Goal: Task Accomplishment & Management: Complete application form

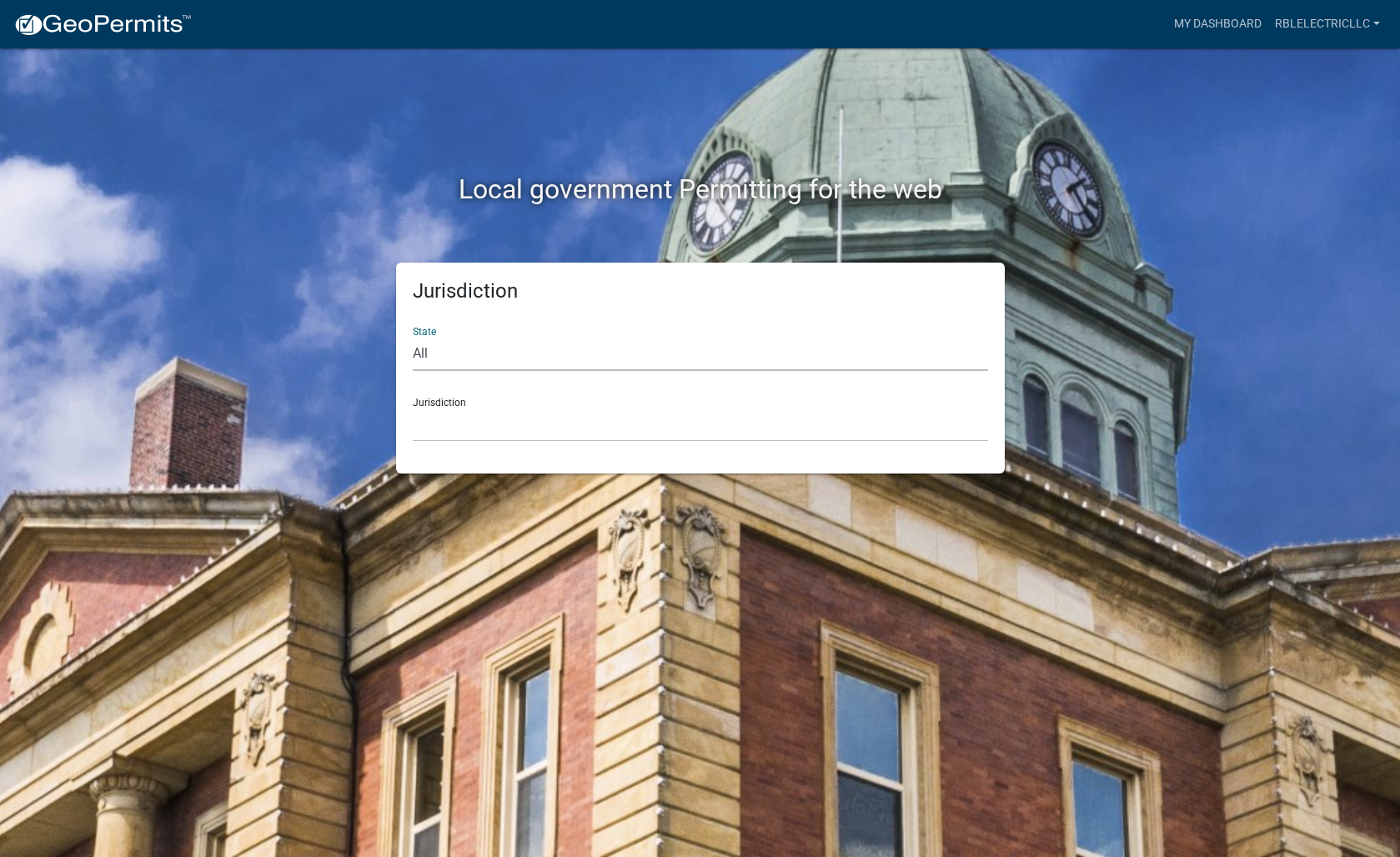
select select "[US_STATE]"
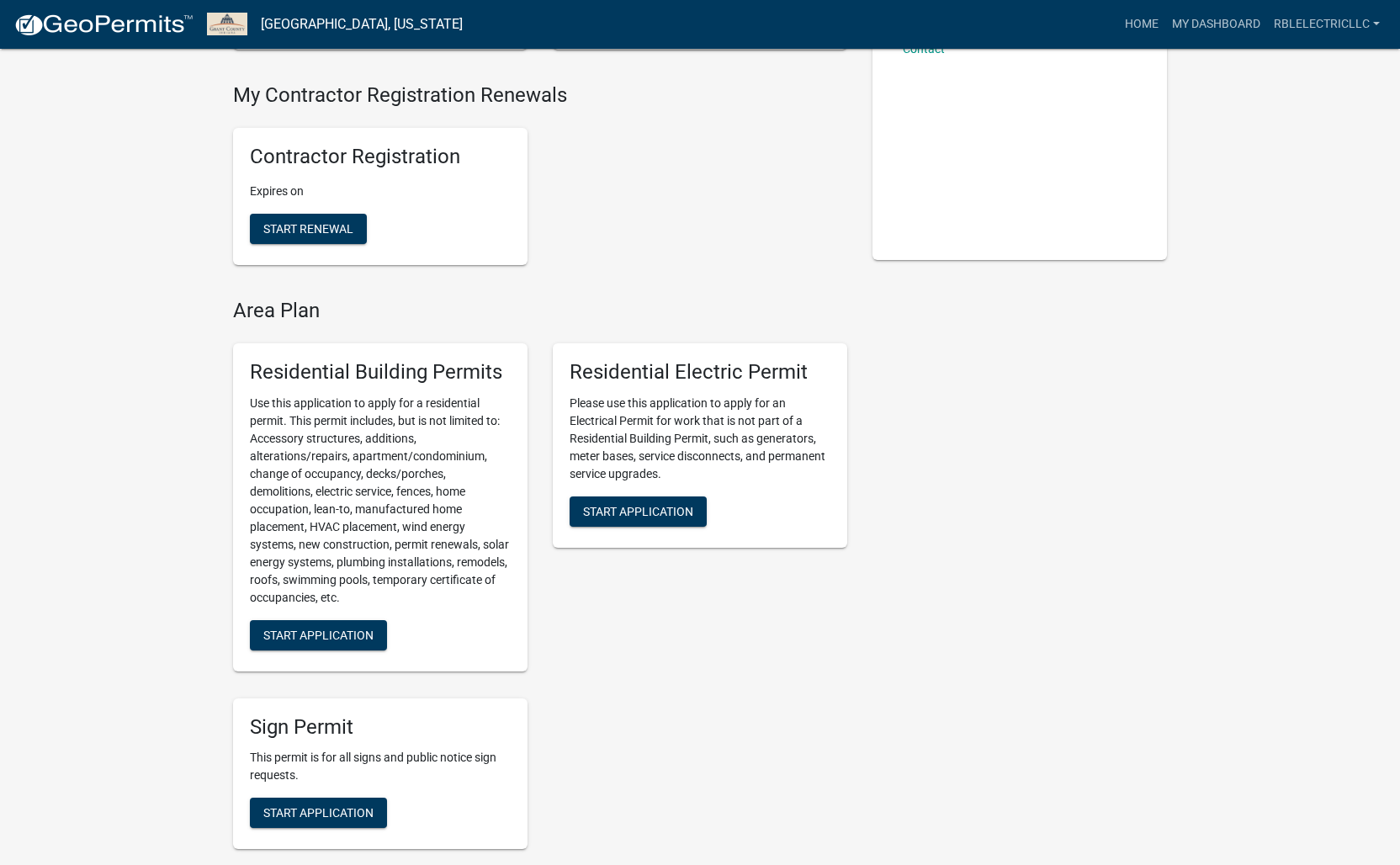
scroll to position [340, 0]
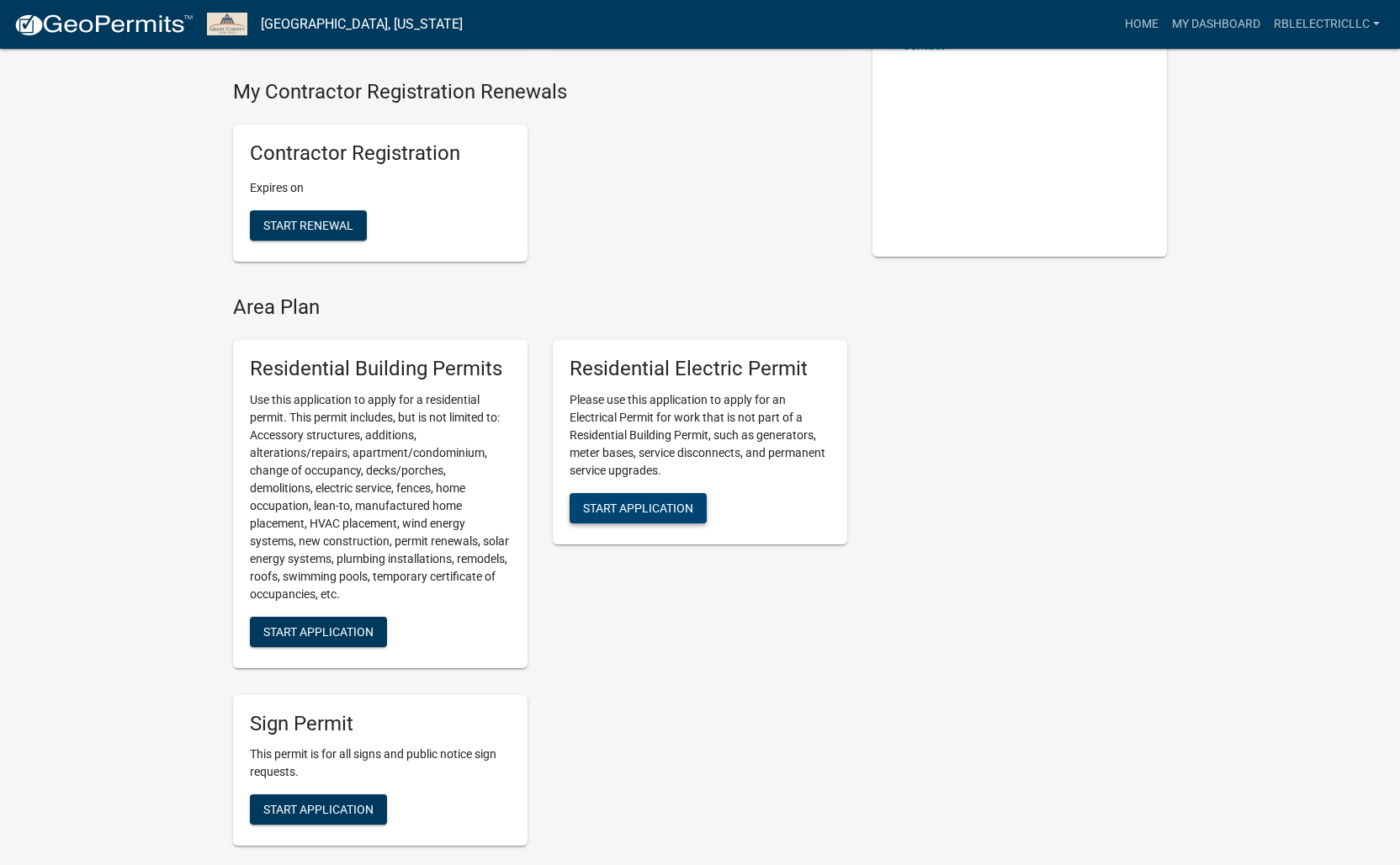
click at [631, 502] on span "Start Application" at bounding box center [637, 507] width 110 height 14
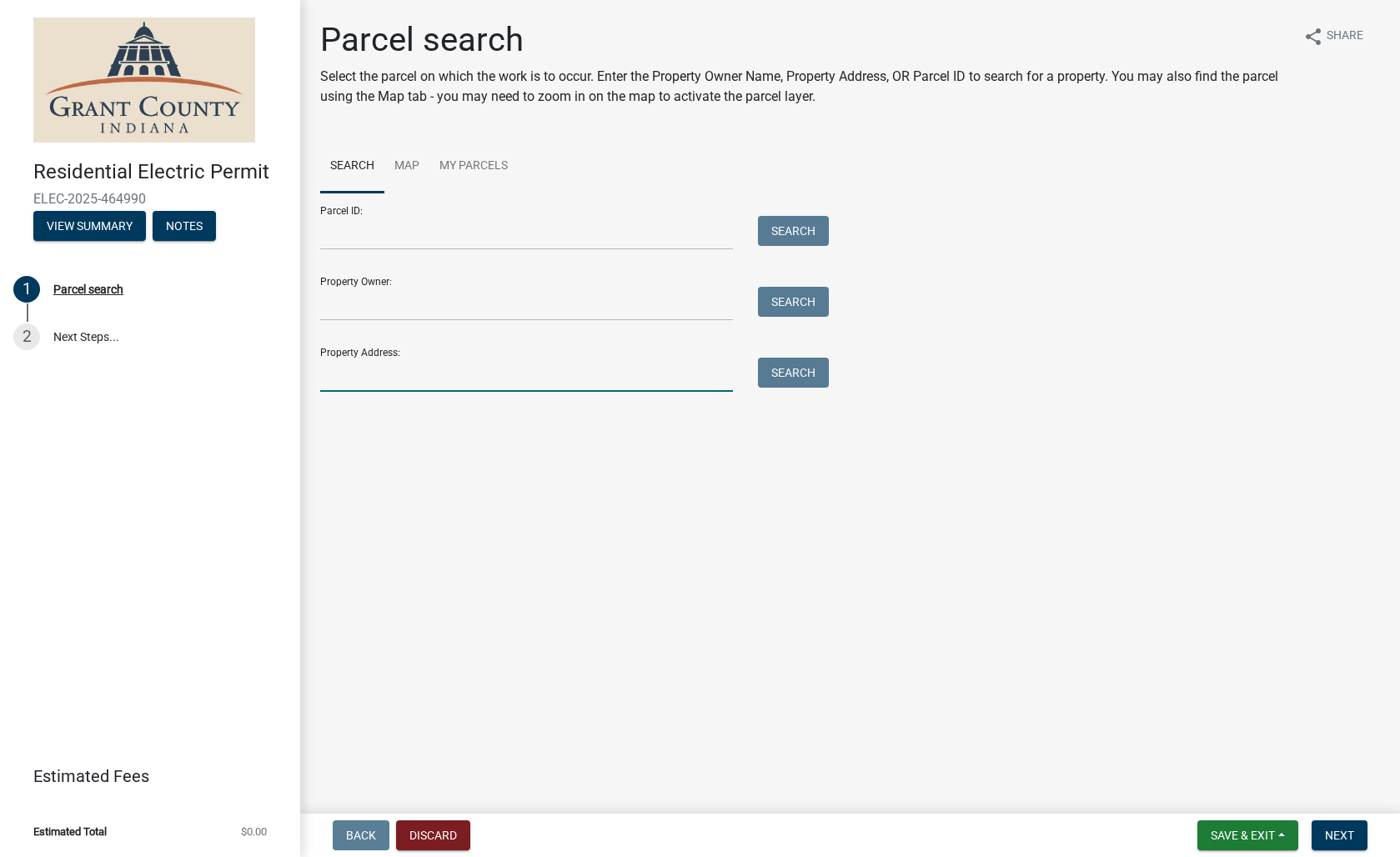
click at [448, 378] on input "Property Address:" at bounding box center [527, 375] width 413 height 34
type input "920 e north d"
click at [809, 370] on button "Search" at bounding box center [793, 373] width 71 height 30
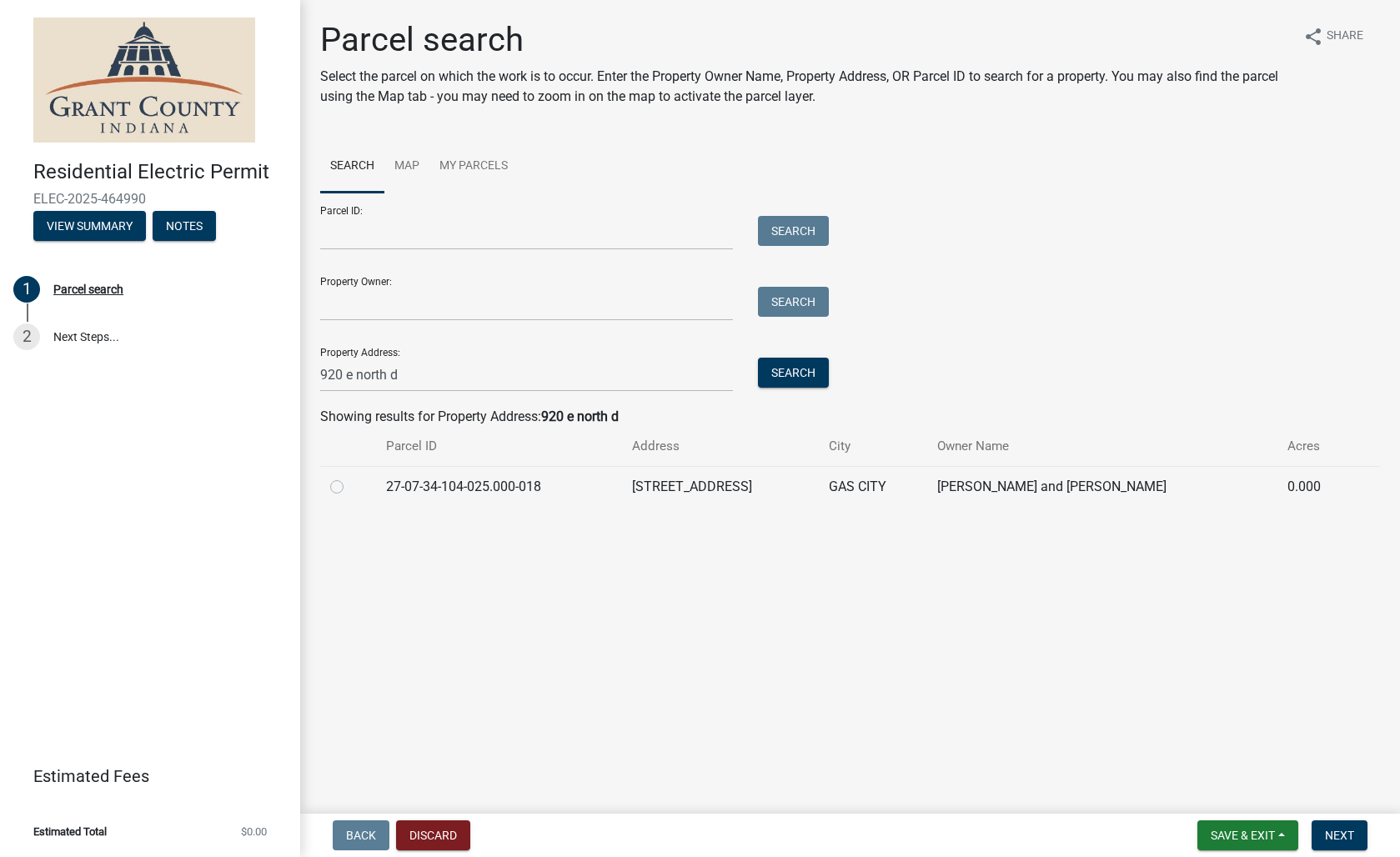
click at [350, 477] on label at bounding box center [350, 477] width 0 height 0
click at [350, 488] on input "radio" at bounding box center [355, 482] width 11 height 11
radio input "true"
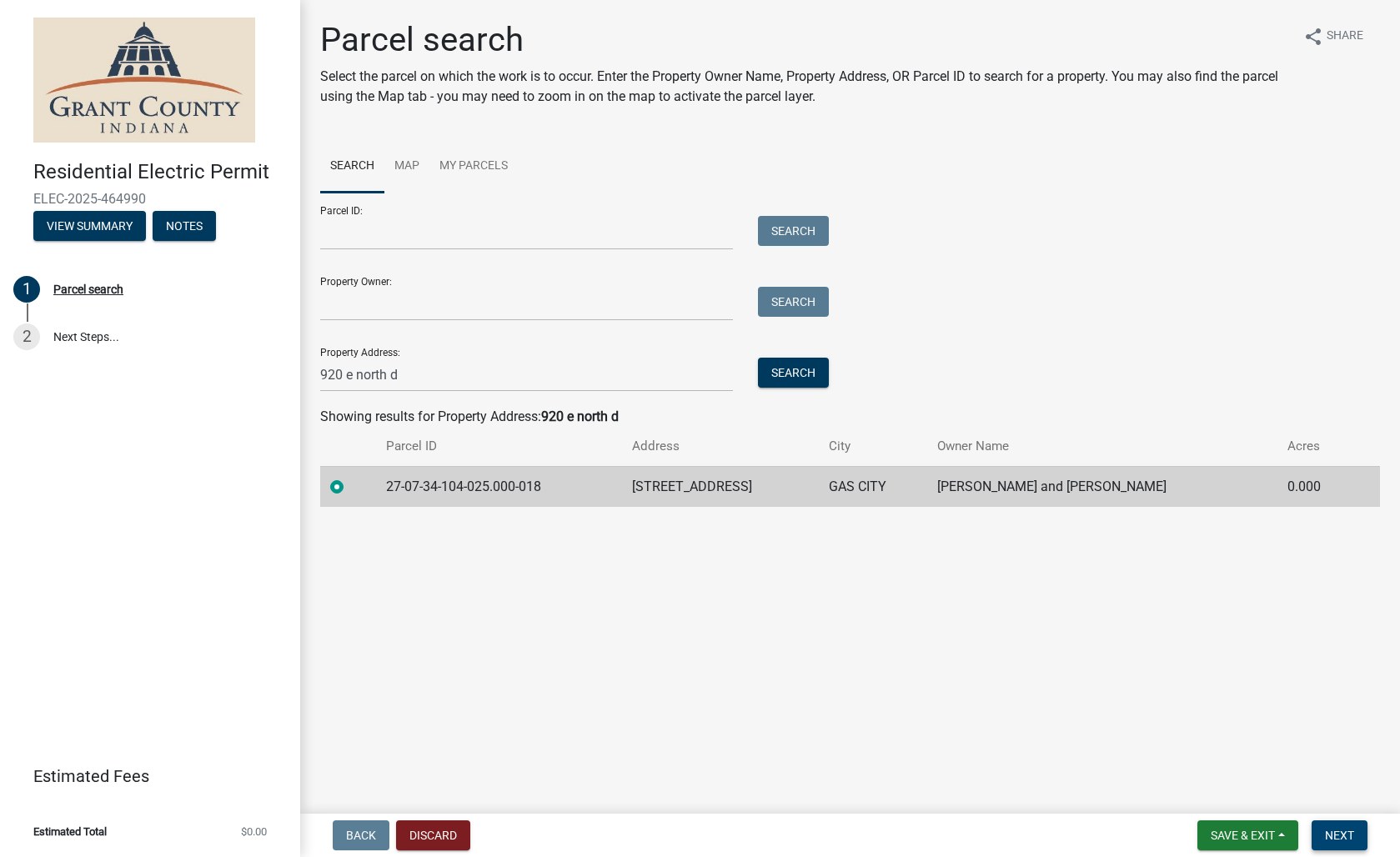
click at [1343, 839] on span "Next" at bounding box center [1340, 835] width 29 height 14
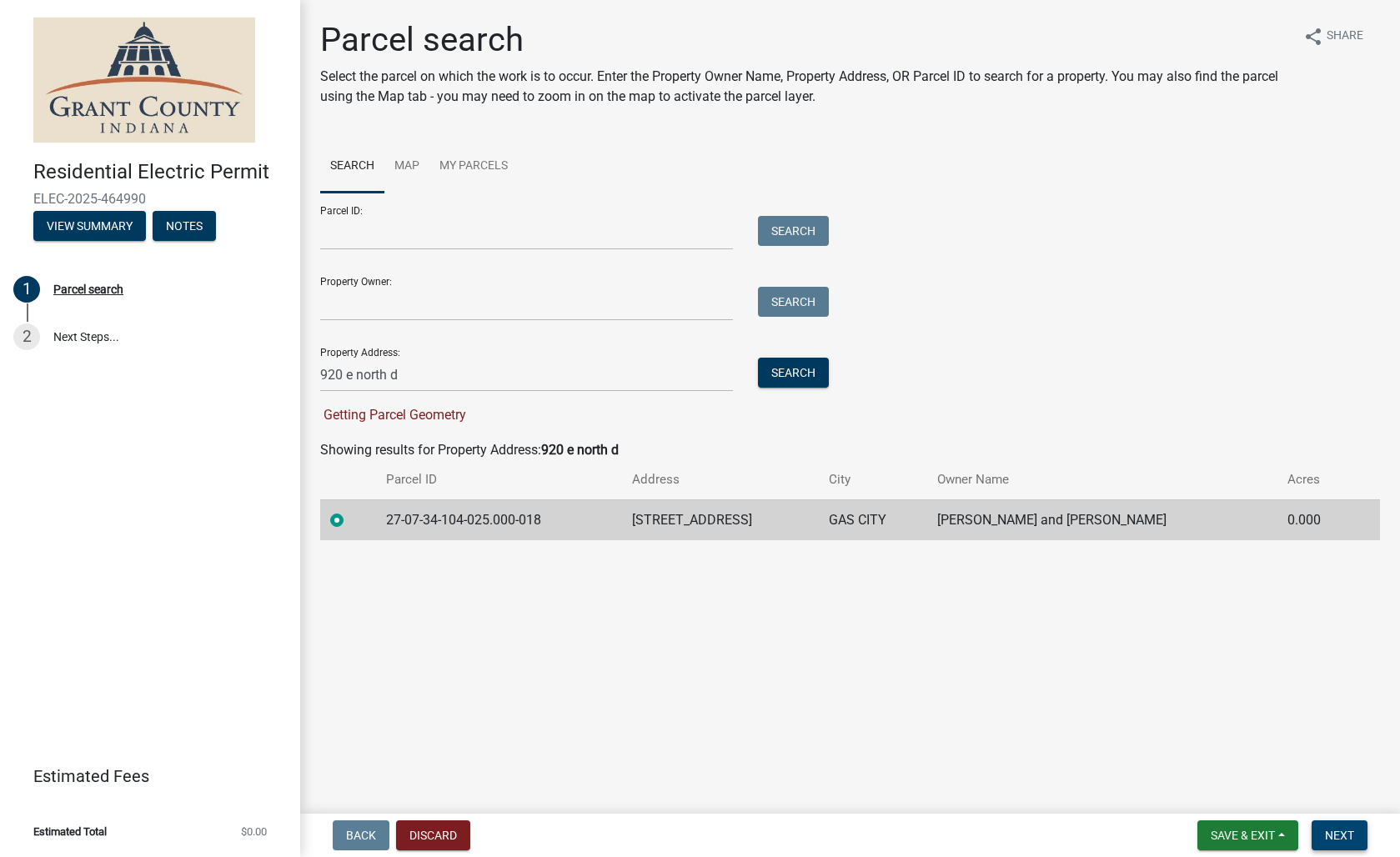
click at [1346, 834] on span "Next" at bounding box center [1340, 835] width 29 height 14
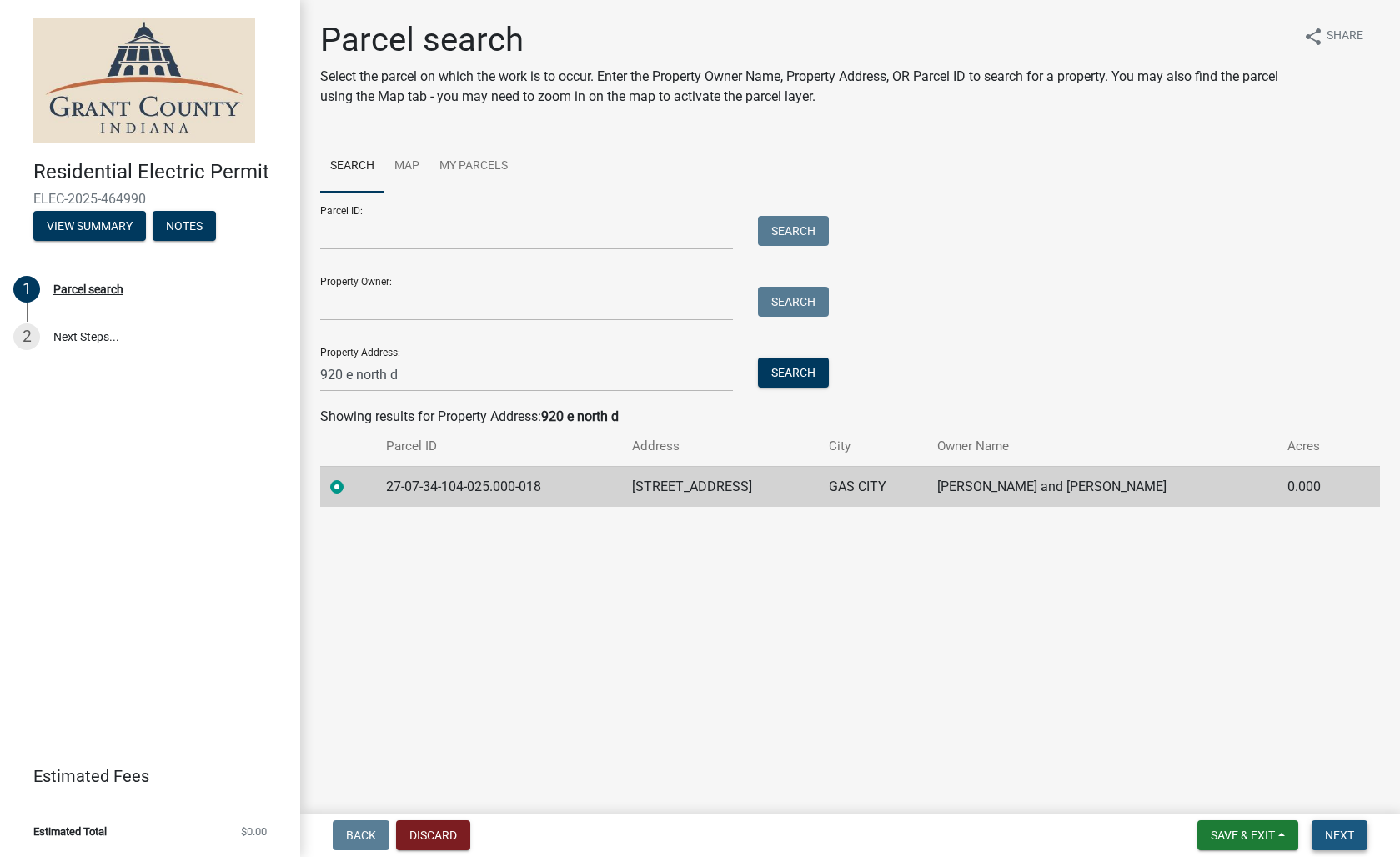
click at [1340, 833] on span "Next" at bounding box center [1340, 835] width 29 height 14
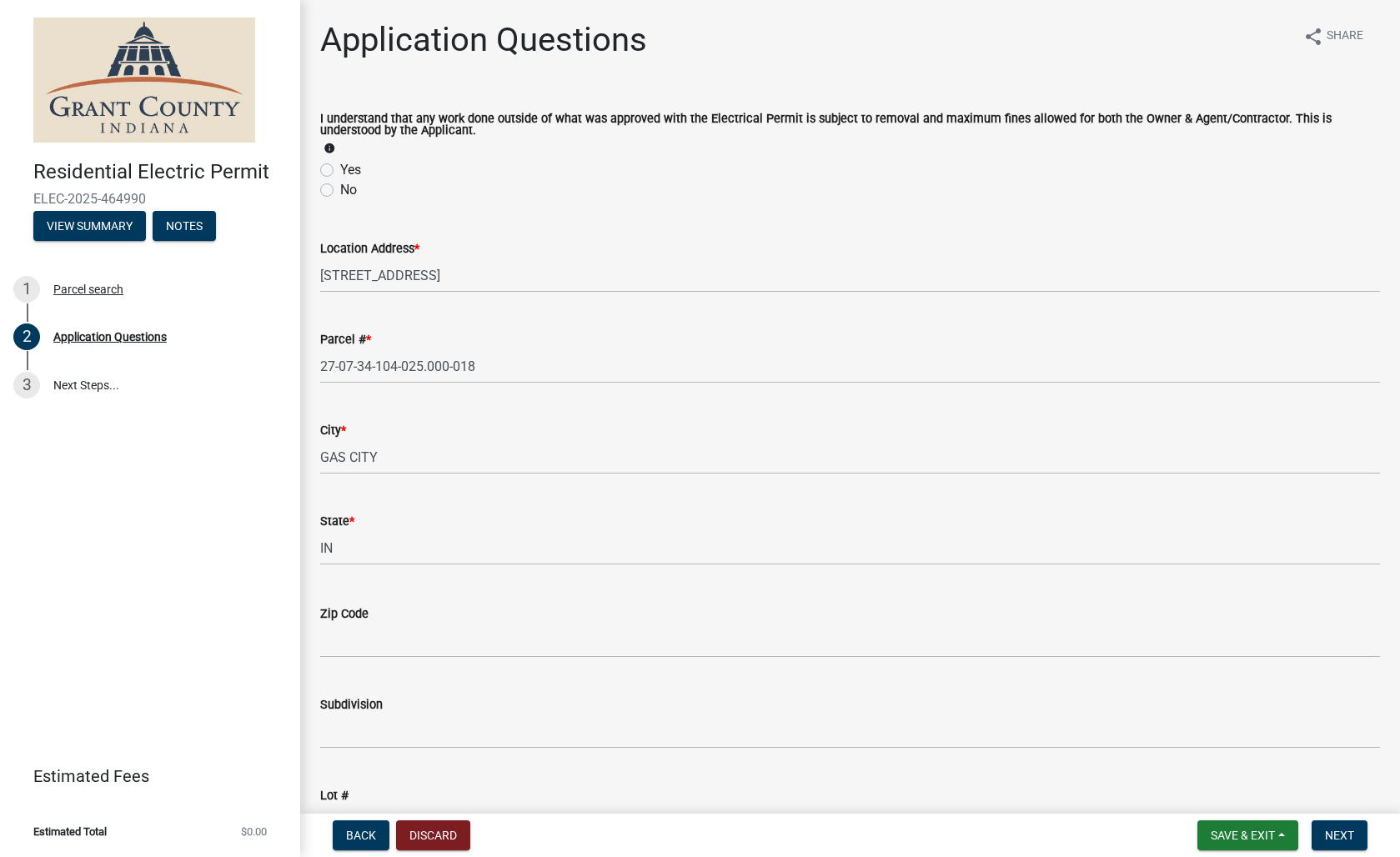
click at [340, 171] on label "Yes" at bounding box center [350, 170] width 21 height 20
click at [340, 171] on input "Yes" at bounding box center [345, 165] width 11 height 11
radio input "true"
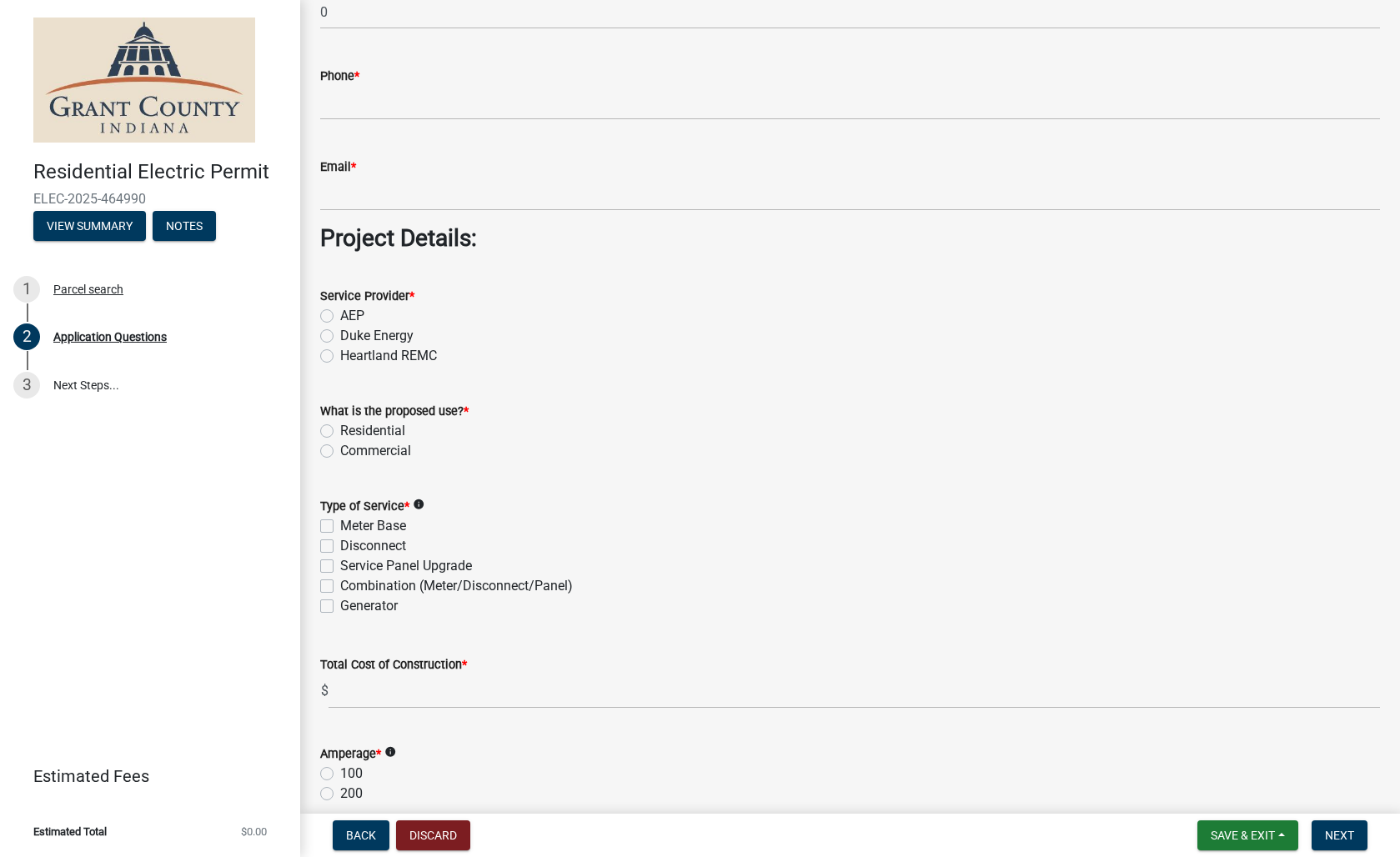
scroll to position [1336, 0]
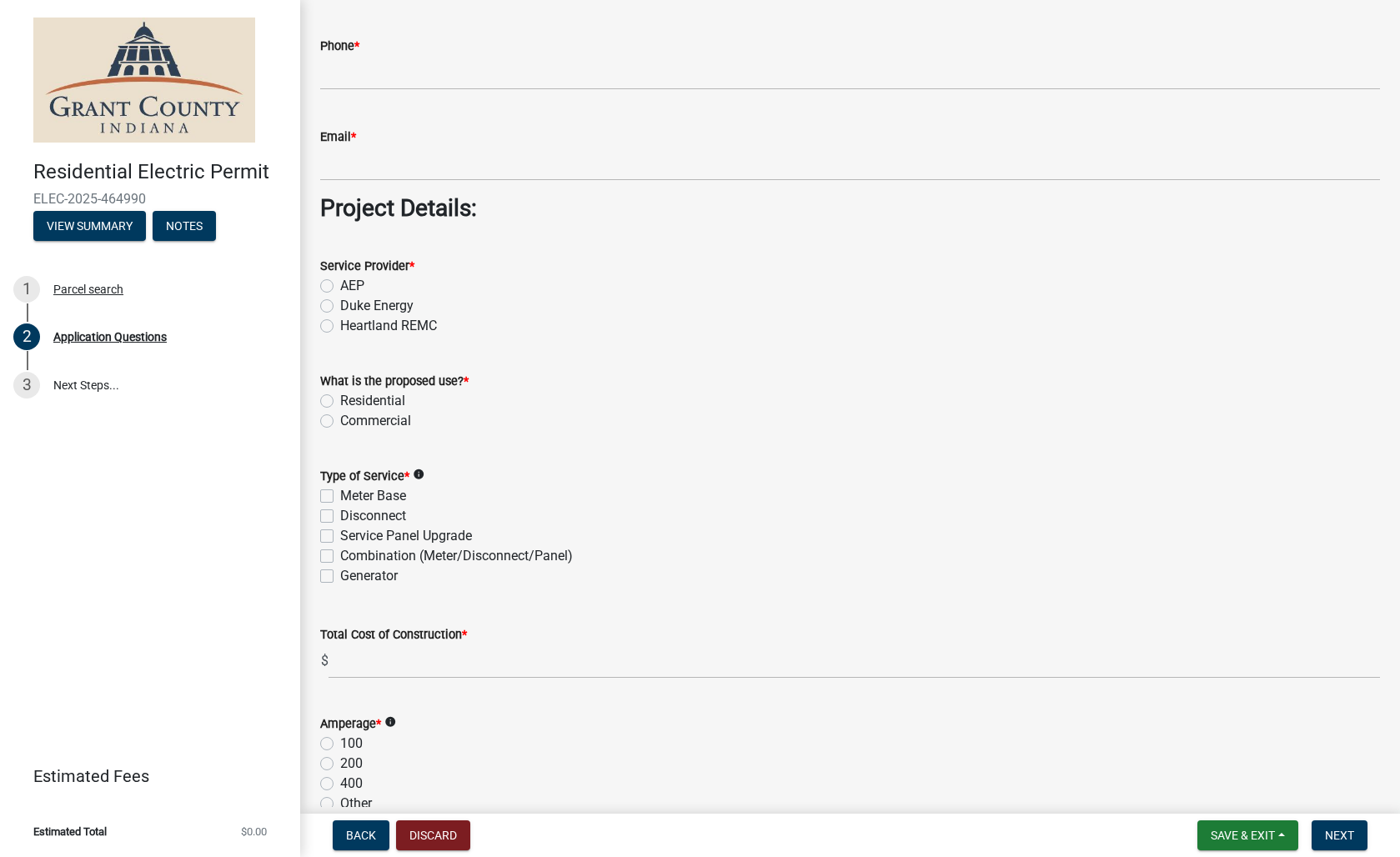
click at [340, 497] on label "Meter Base" at bounding box center [373, 496] width 66 height 20
click at [340, 496] on input "Meter Base" at bounding box center [345, 491] width 11 height 11
checkbox input "true"
checkbox input "false"
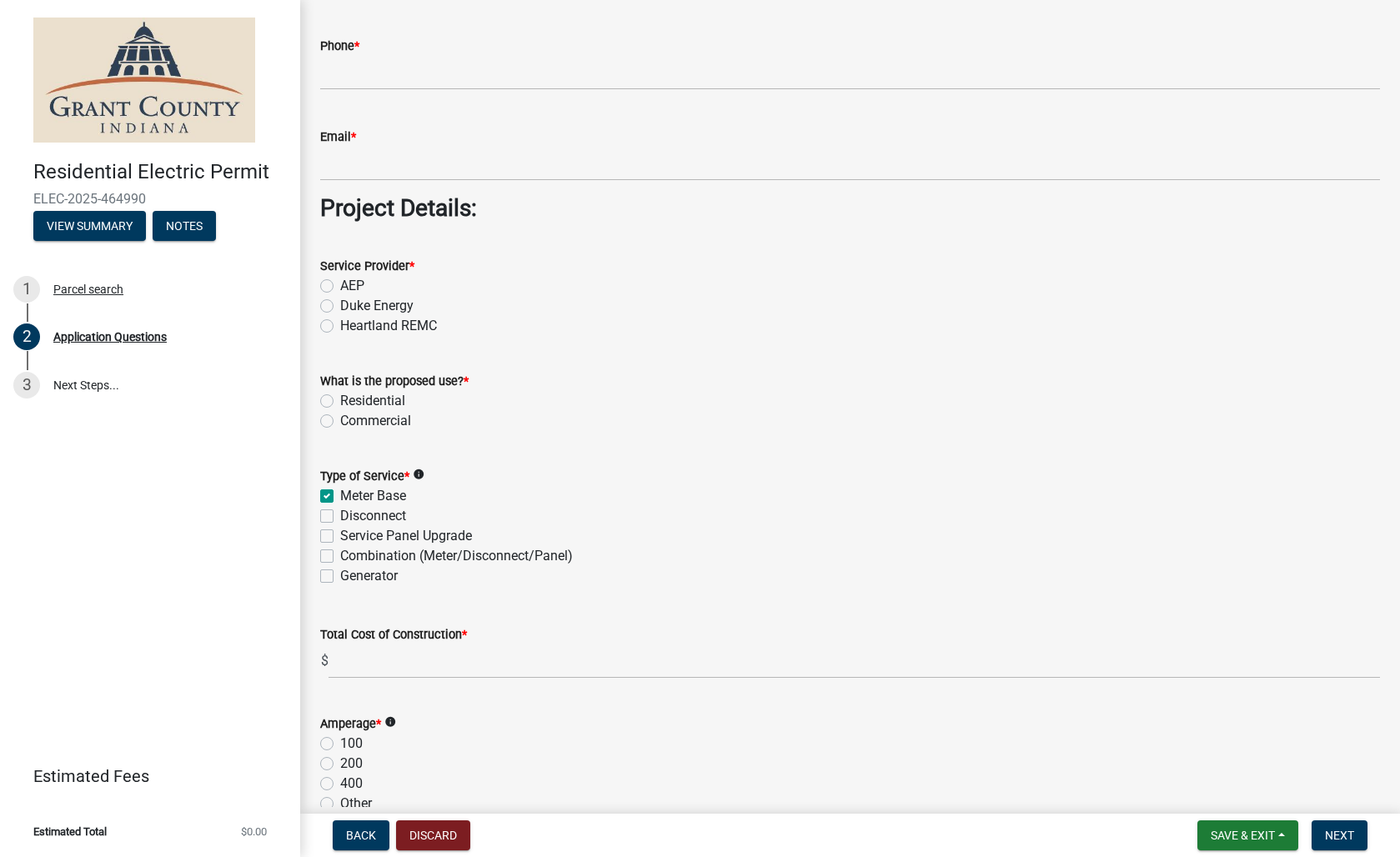
checkbox input "false"
click at [334, 535] on div "Service Panel Upgrade" at bounding box center [849, 535] width 1059 height 20
click at [340, 536] on label "Service Panel Upgrade" at bounding box center [405, 535] width 132 height 20
click at [340, 536] on input "Service Panel Upgrade" at bounding box center [345, 531] width 11 height 11
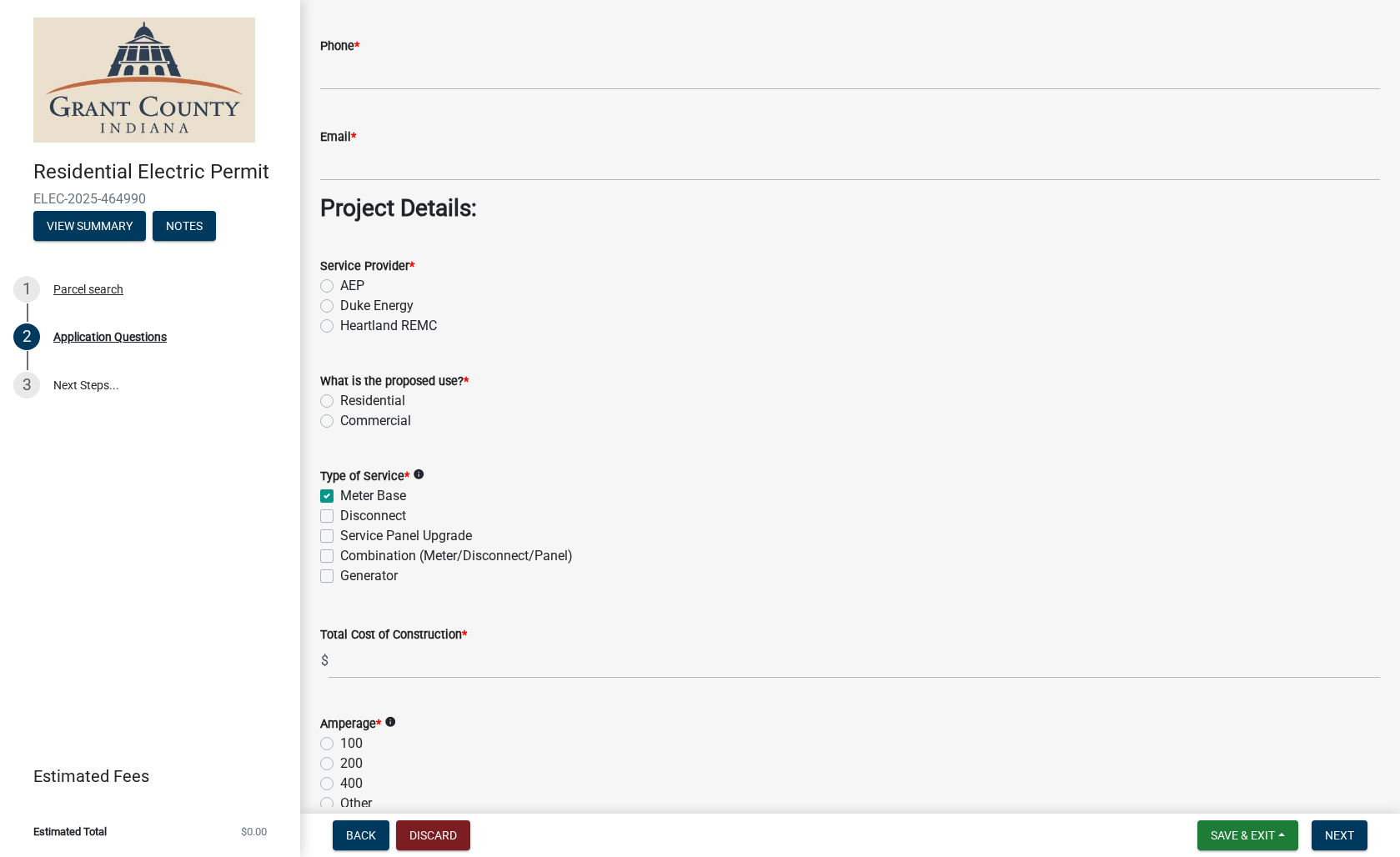
checkbox input "true"
checkbox input "false"
checkbox input "true"
checkbox input "false"
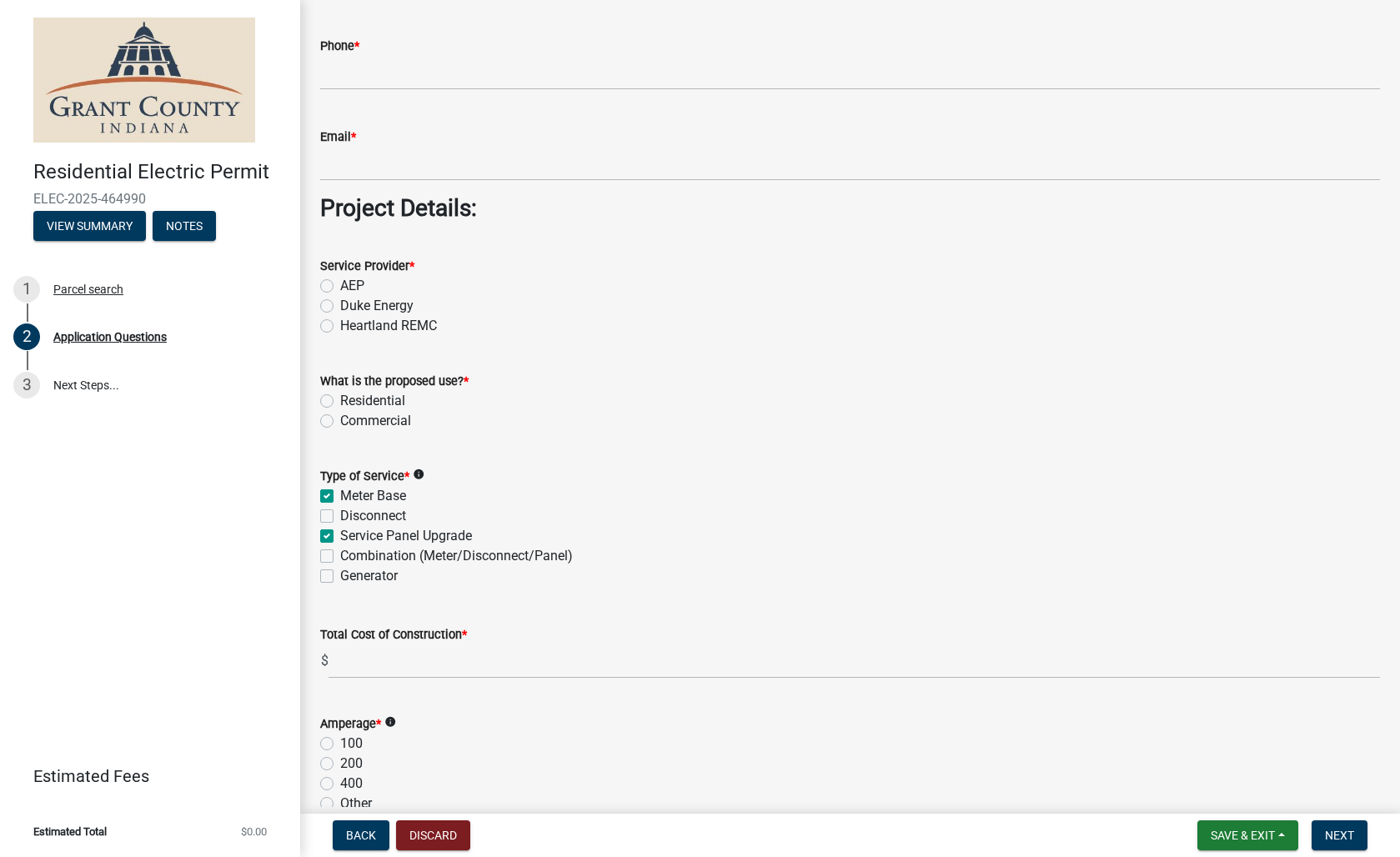
checkbox input "false"
click at [340, 537] on label "Service Panel Upgrade" at bounding box center [405, 535] width 132 height 20
click at [340, 537] on input "Service Panel Upgrade" at bounding box center [345, 531] width 11 height 11
checkbox input "false"
checkbox input "true"
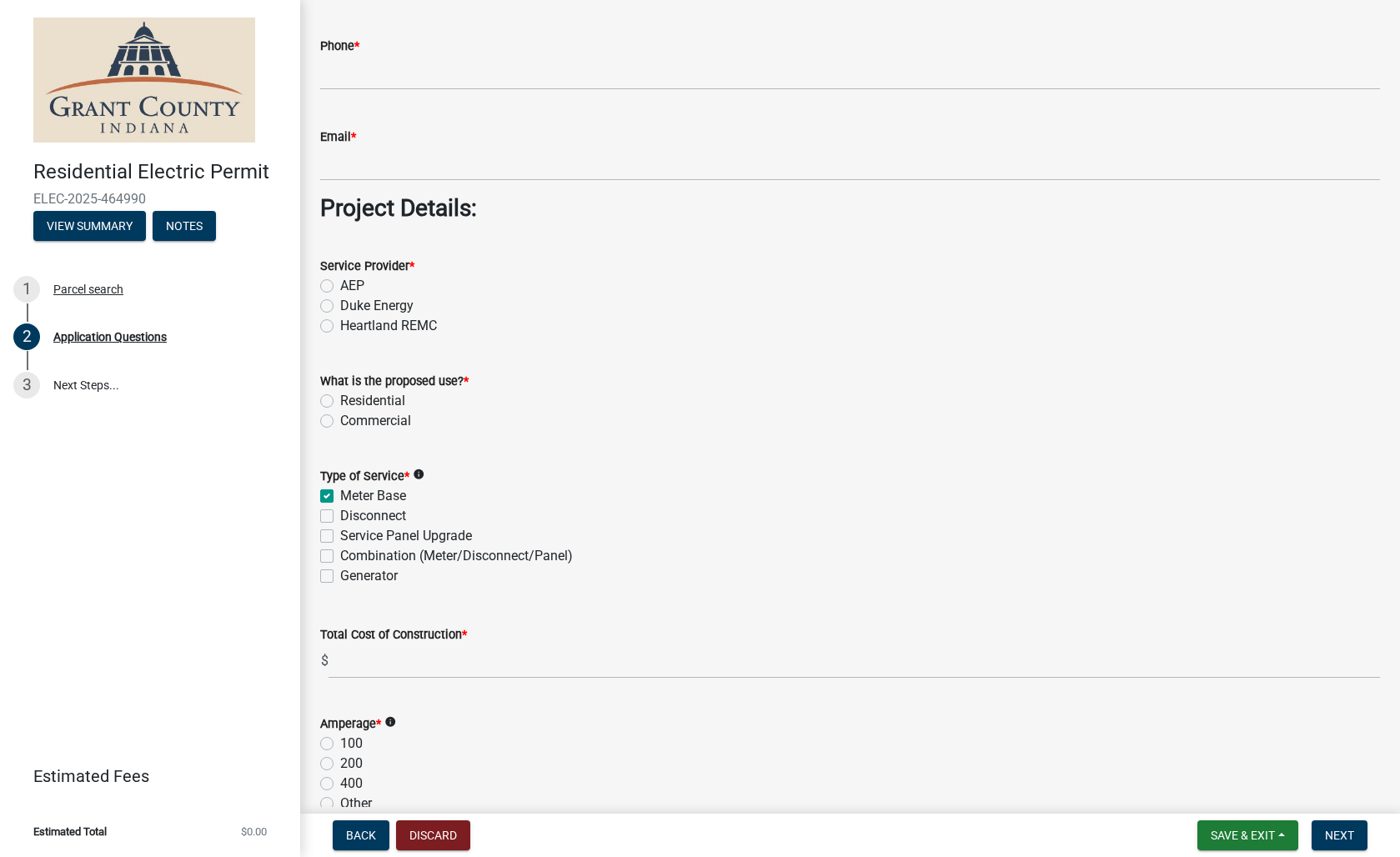
checkbox input "false"
click at [340, 496] on label "Meter Base" at bounding box center [373, 496] width 66 height 20
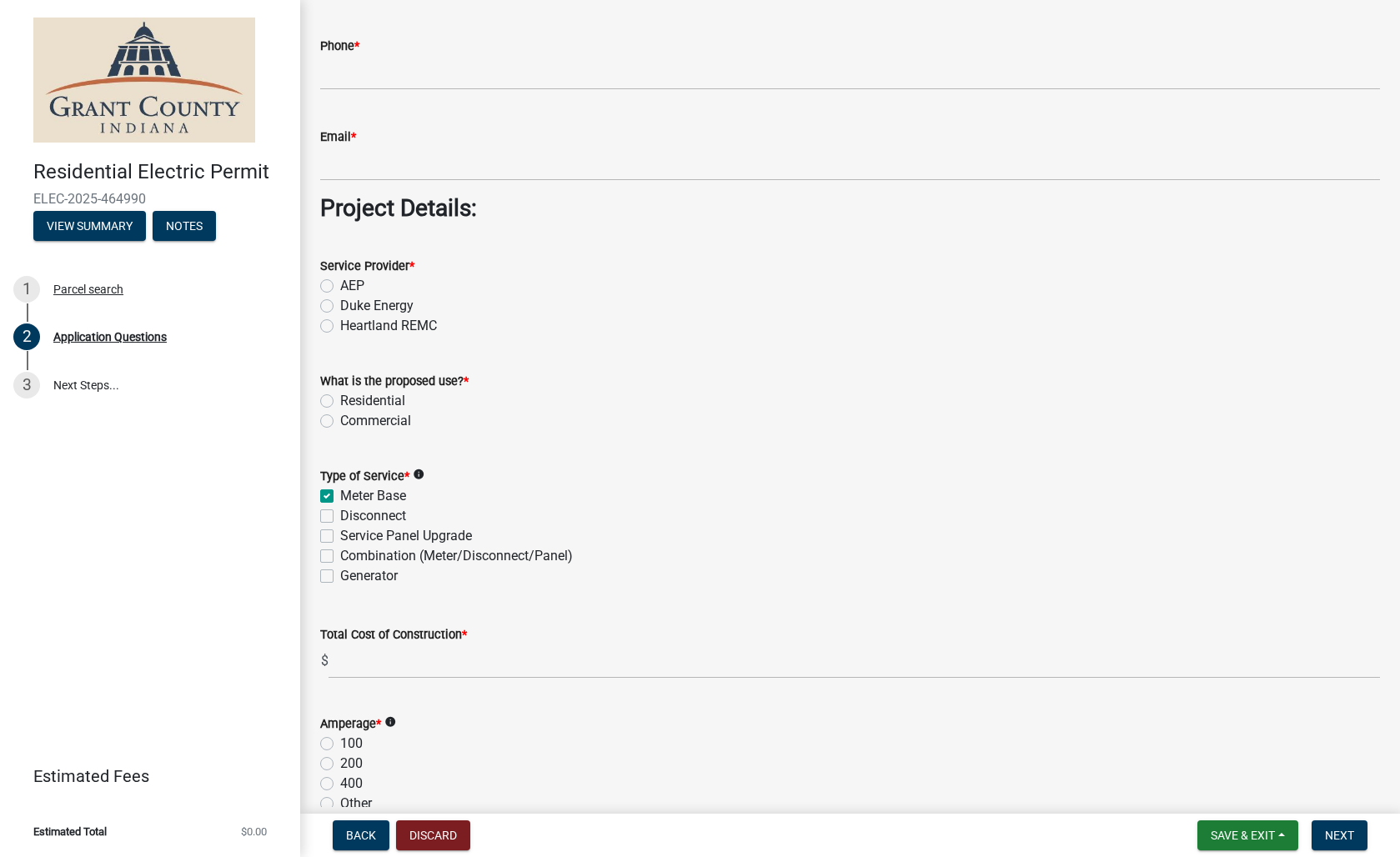
click at [340, 496] on input "Meter Base" at bounding box center [345, 491] width 11 height 11
checkbox input "false"
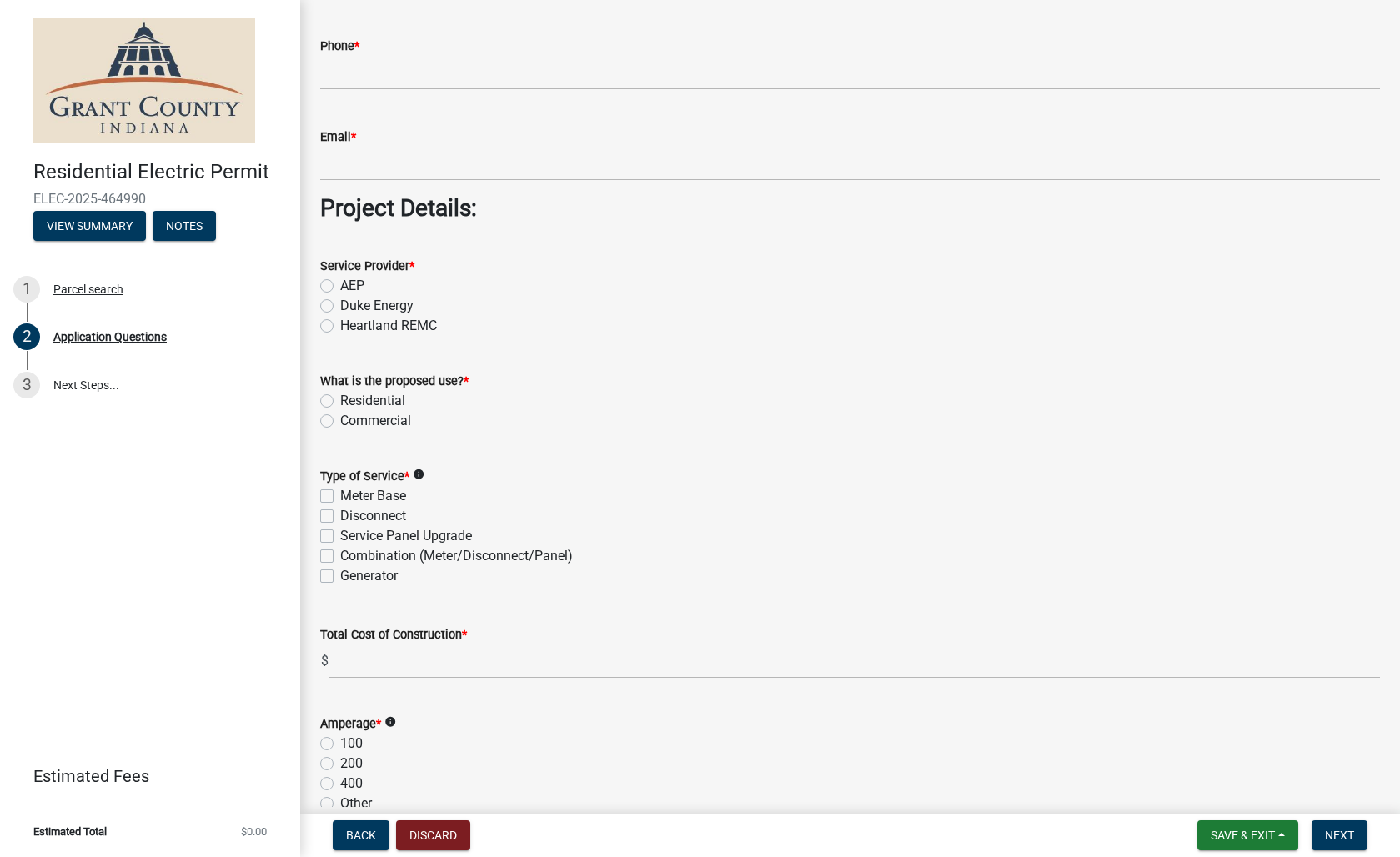
checkbox input "false"
click at [340, 559] on label "Combination (Meter/Disconnect/Panel)" at bounding box center [456, 556] width 232 height 20
click at [340, 557] on input "Combination (Meter/Disconnect/Panel)" at bounding box center [345, 552] width 11 height 11
checkbox input "true"
checkbox input "false"
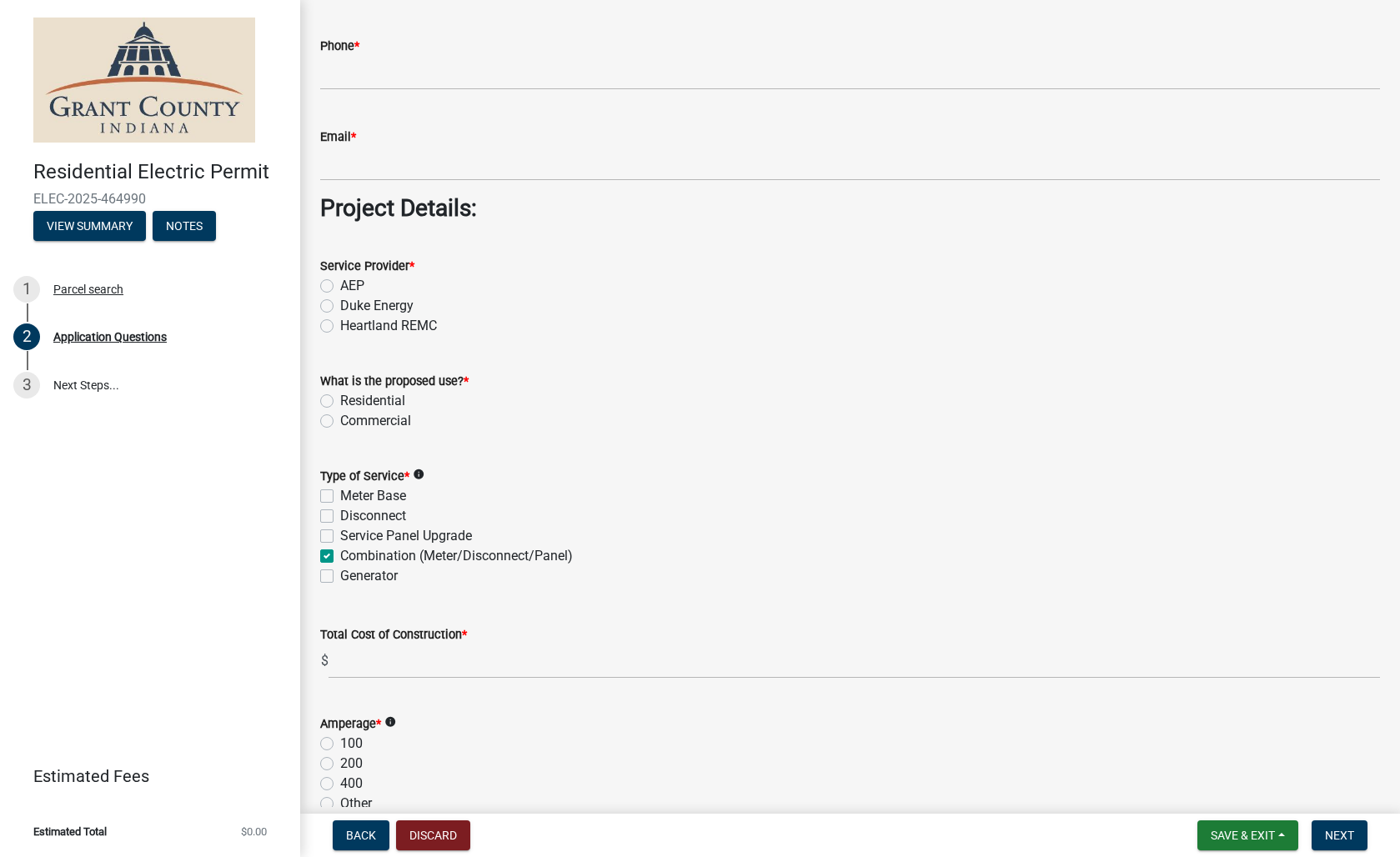
checkbox input "false"
checkbox input "true"
checkbox input "false"
click at [340, 554] on label "Combination (Meter/Disconnect/Panel)" at bounding box center [456, 556] width 232 height 20
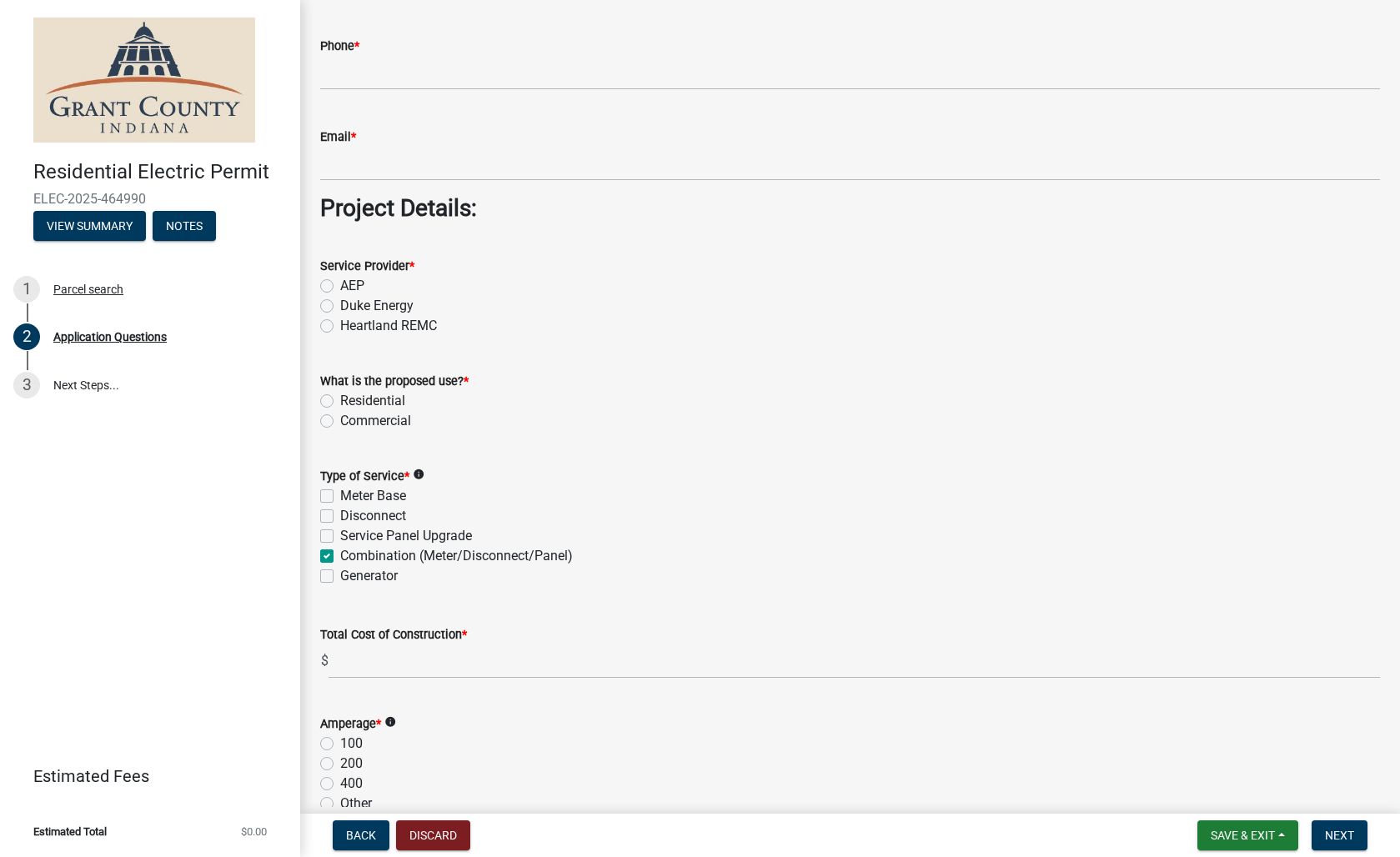
click at [340, 554] on input "Combination (Meter/Disconnect/Panel)" at bounding box center [345, 552] width 11 height 11
checkbox input "false"
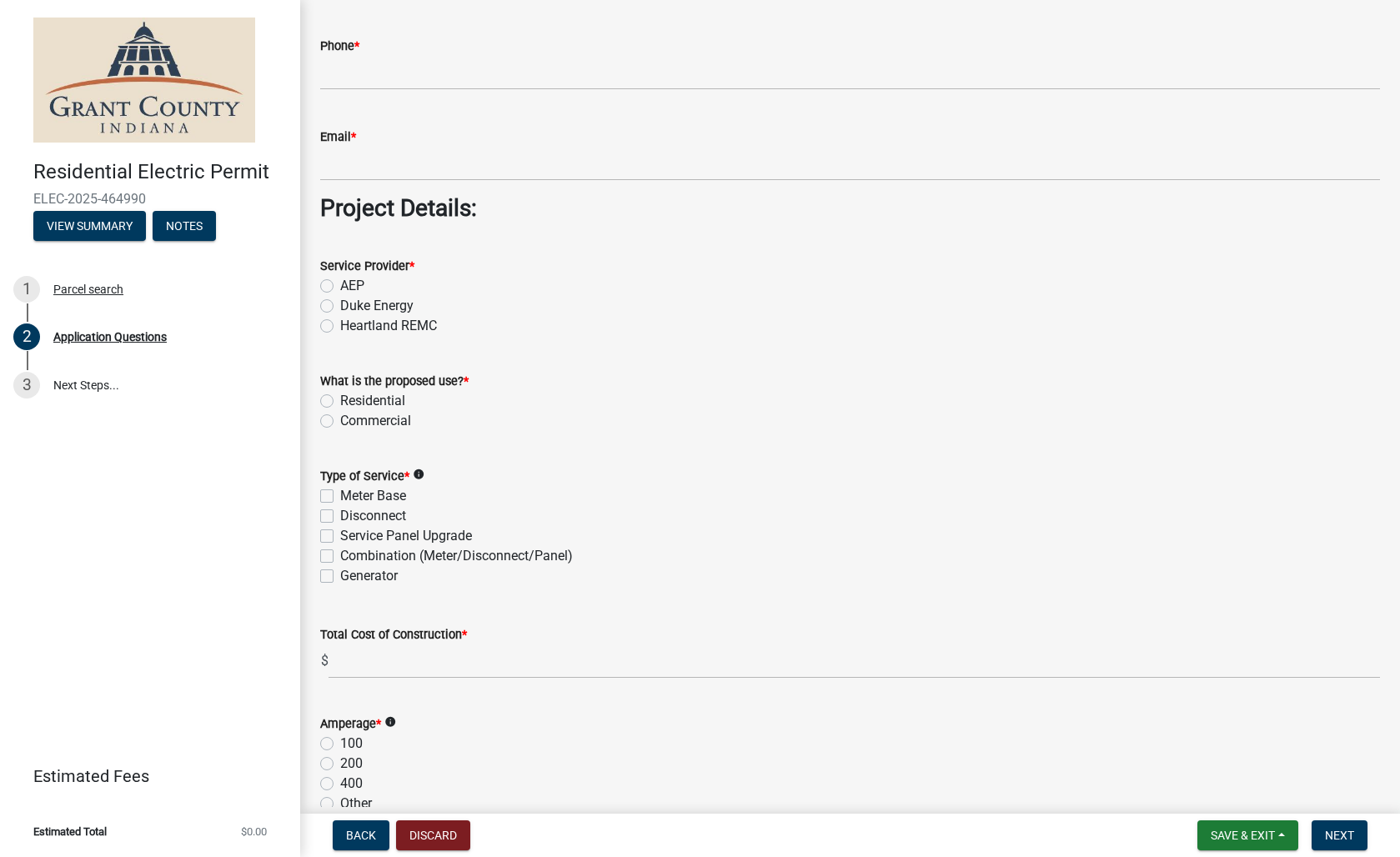
checkbox input "false"
click at [495, 667] on input "text" at bounding box center [854, 662] width 1052 height 34
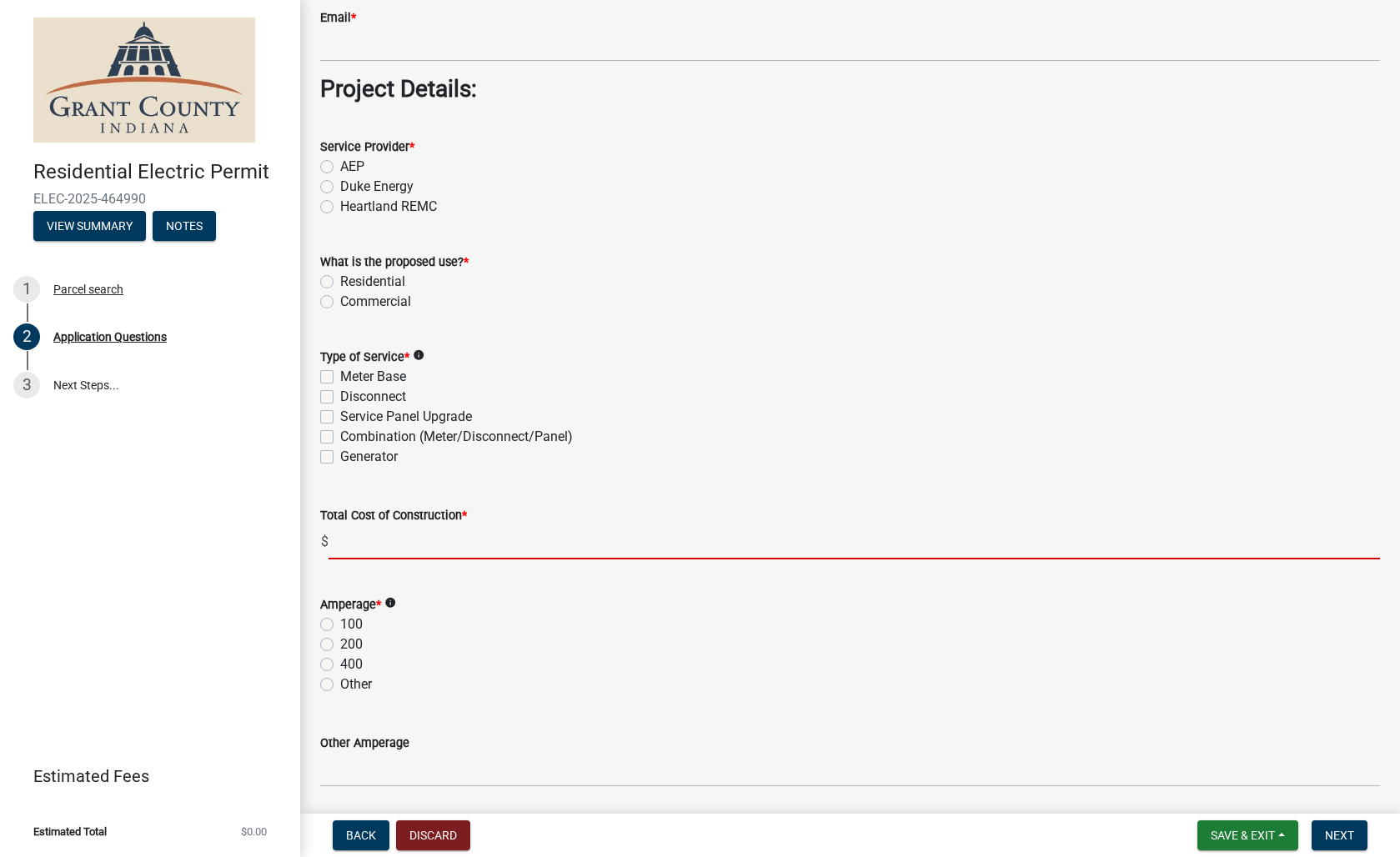
scroll to position [1459, 0]
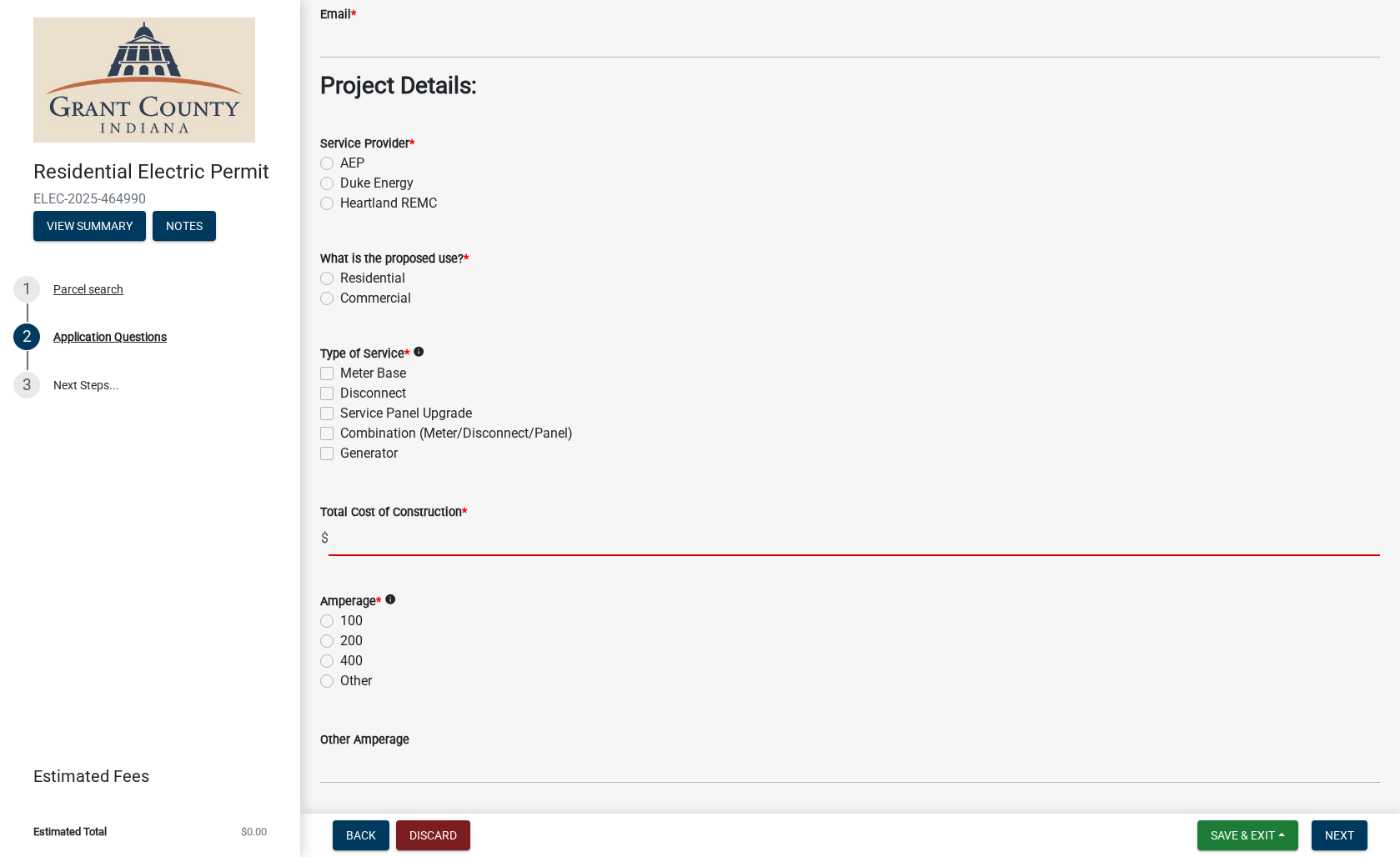
click at [327, 637] on div "Amperage * info 100 200 400 Other" at bounding box center [849, 641] width 1059 height 100
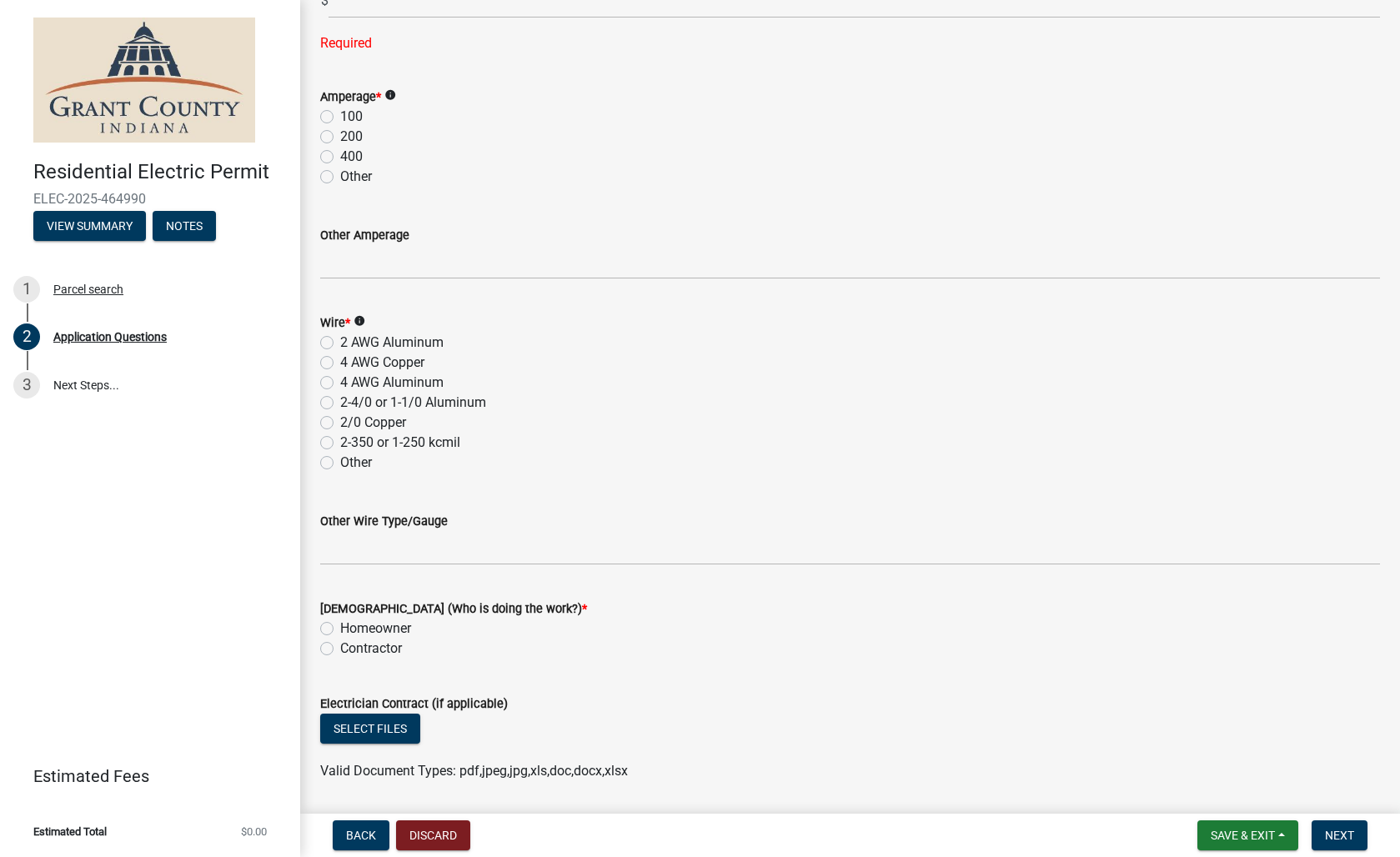
scroll to position [2071, 0]
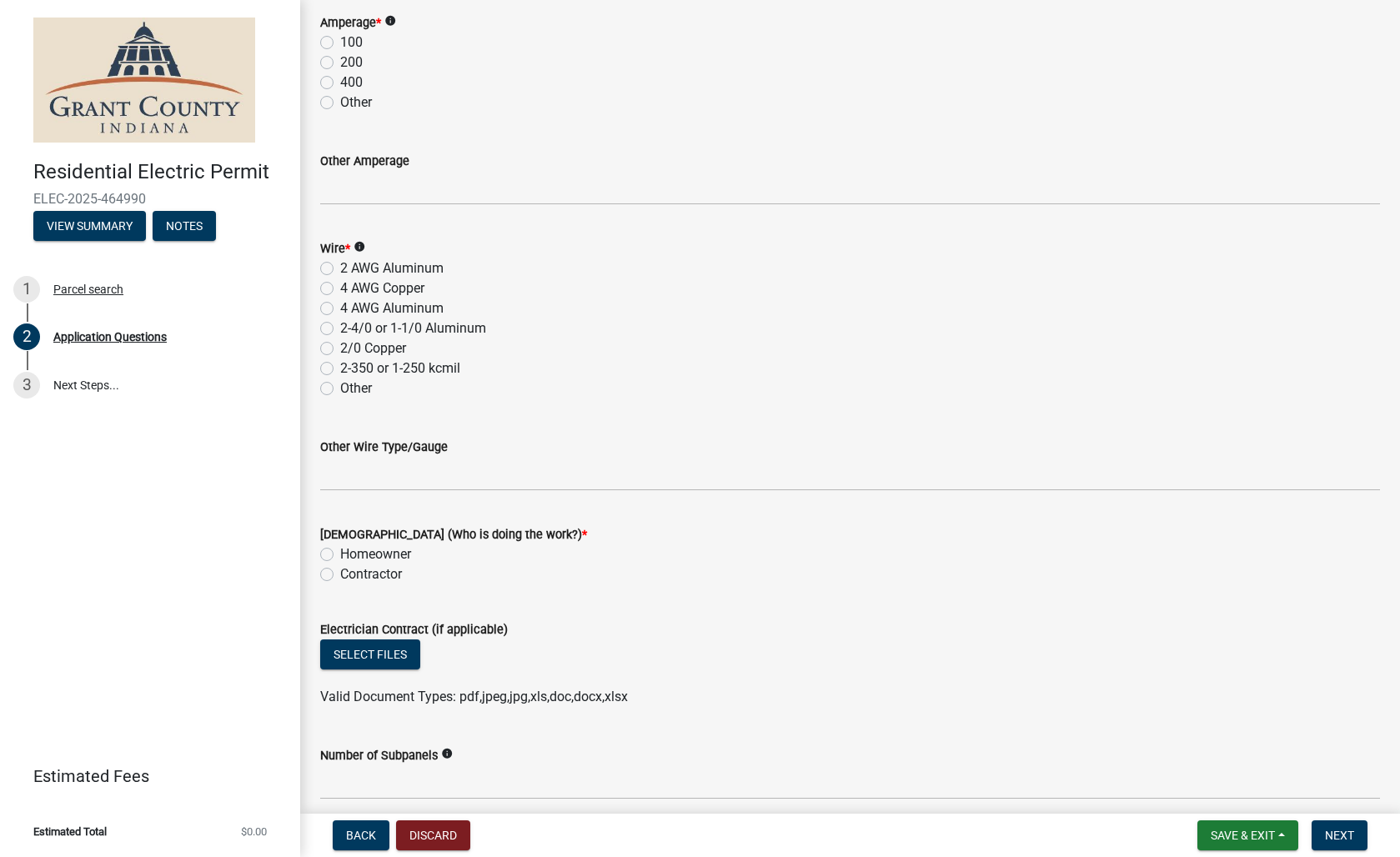
click at [340, 575] on label "Contractor" at bounding box center [371, 574] width 62 height 20
click at [340, 575] on input "Contractor" at bounding box center [345, 570] width 11 height 11
radio input "true"
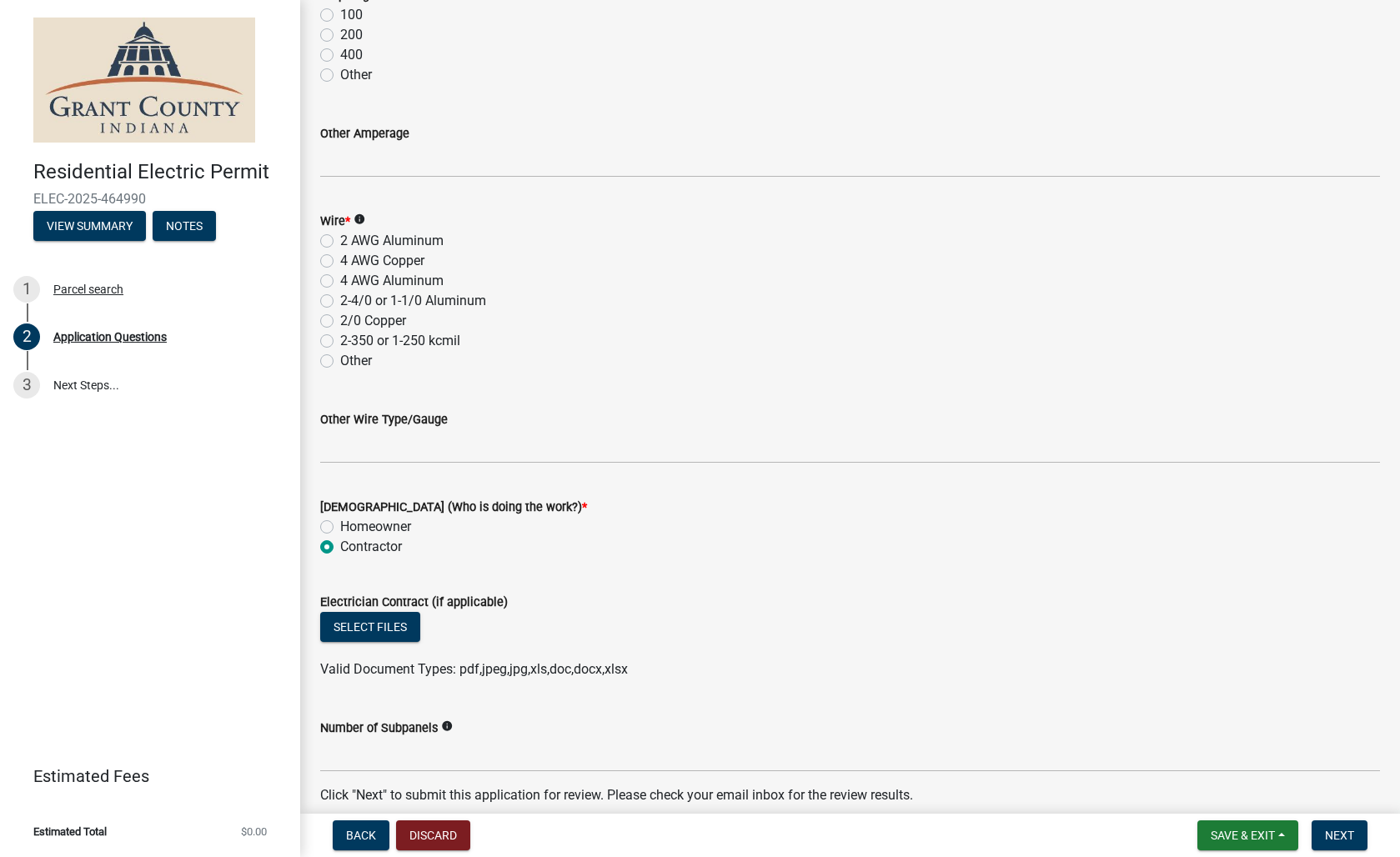
scroll to position [2173, 0]
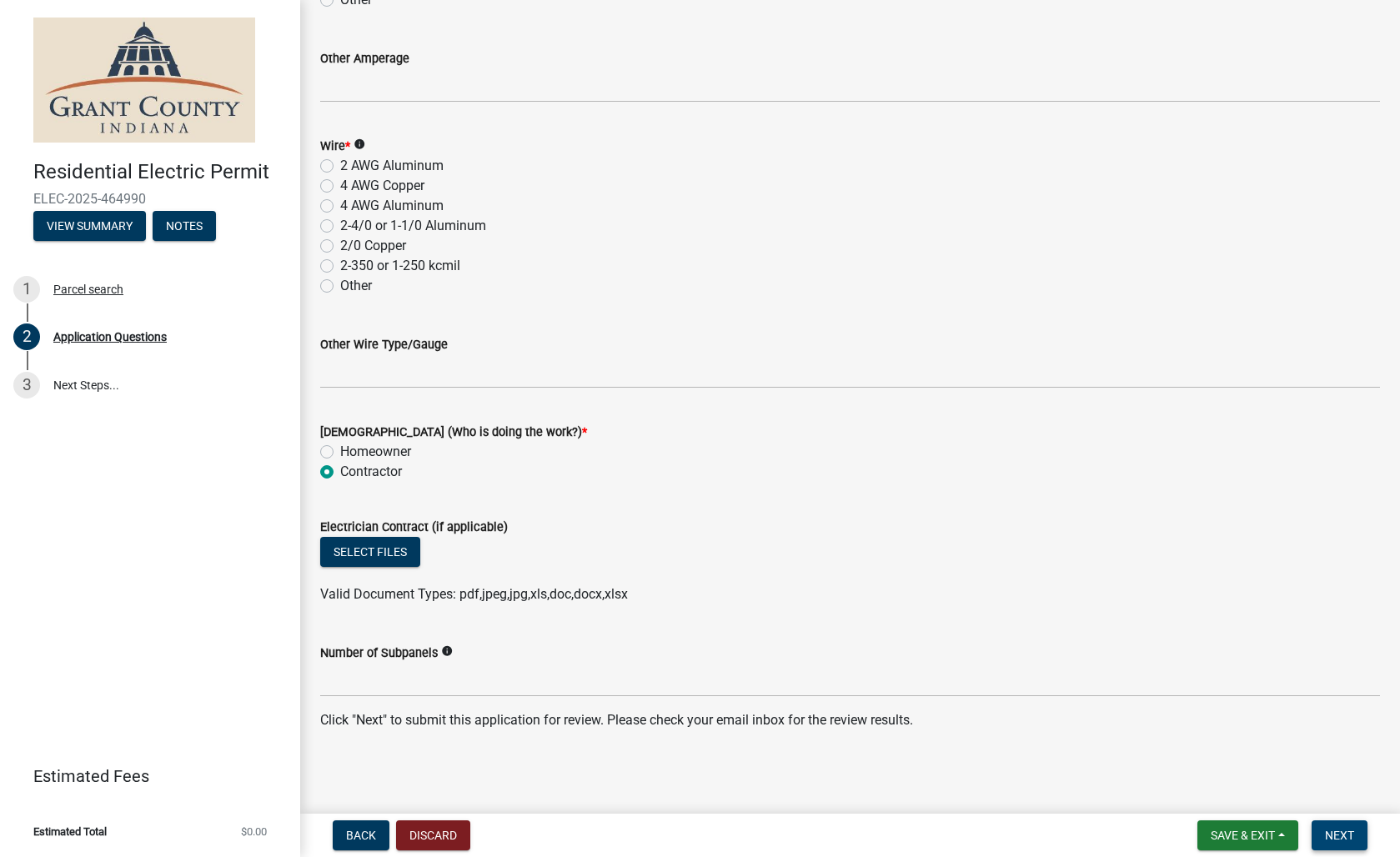
click at [1333, 829] on span "Next" at bounding box center [1340, 835] width 29 height 14
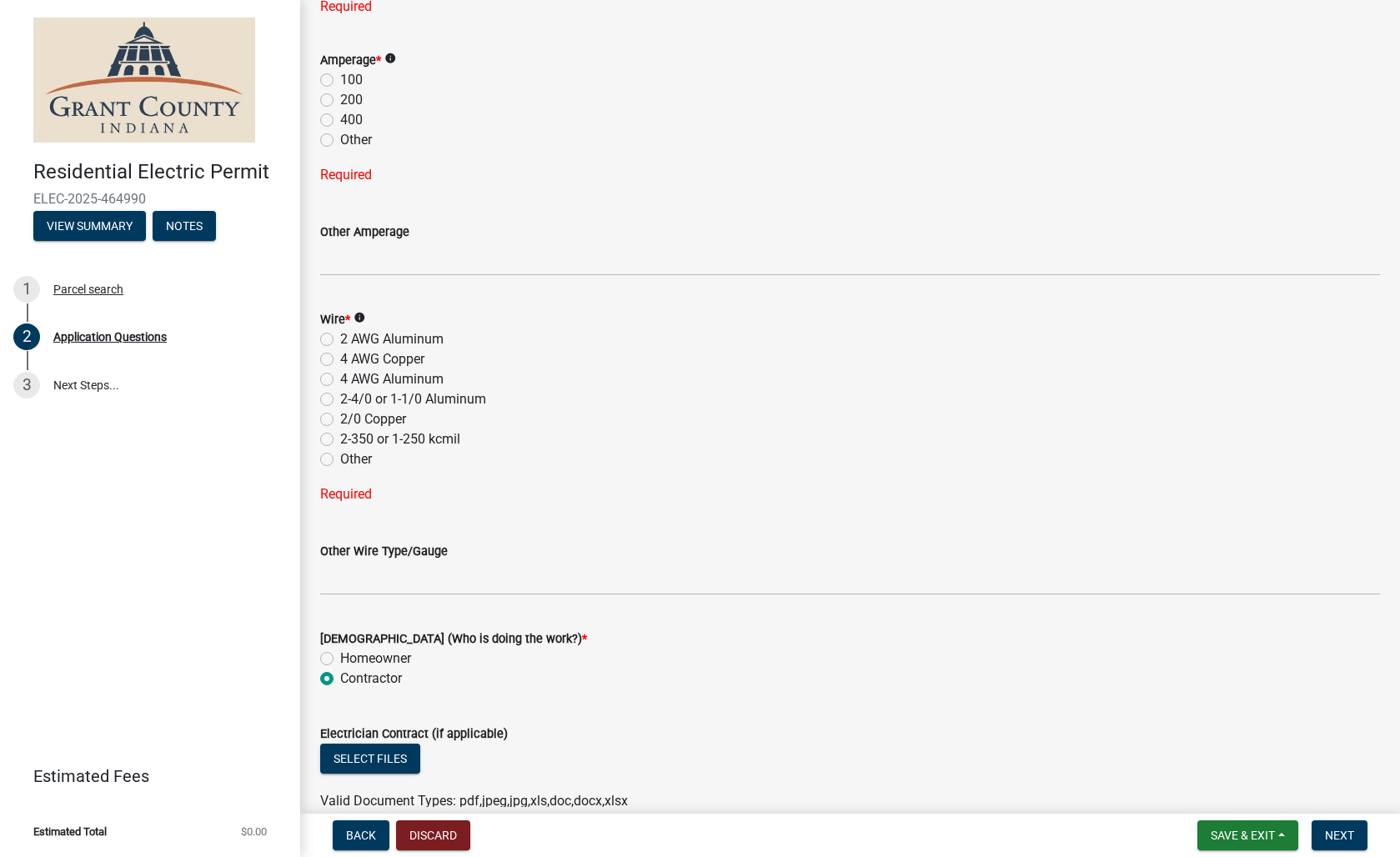
click at [340, 100] on label "200" at bounding box center [351, 100] width 22 height 20
click at [340, 100] on input "200" at bounding box center [345, 96] width 11 height 11
radio input "true"
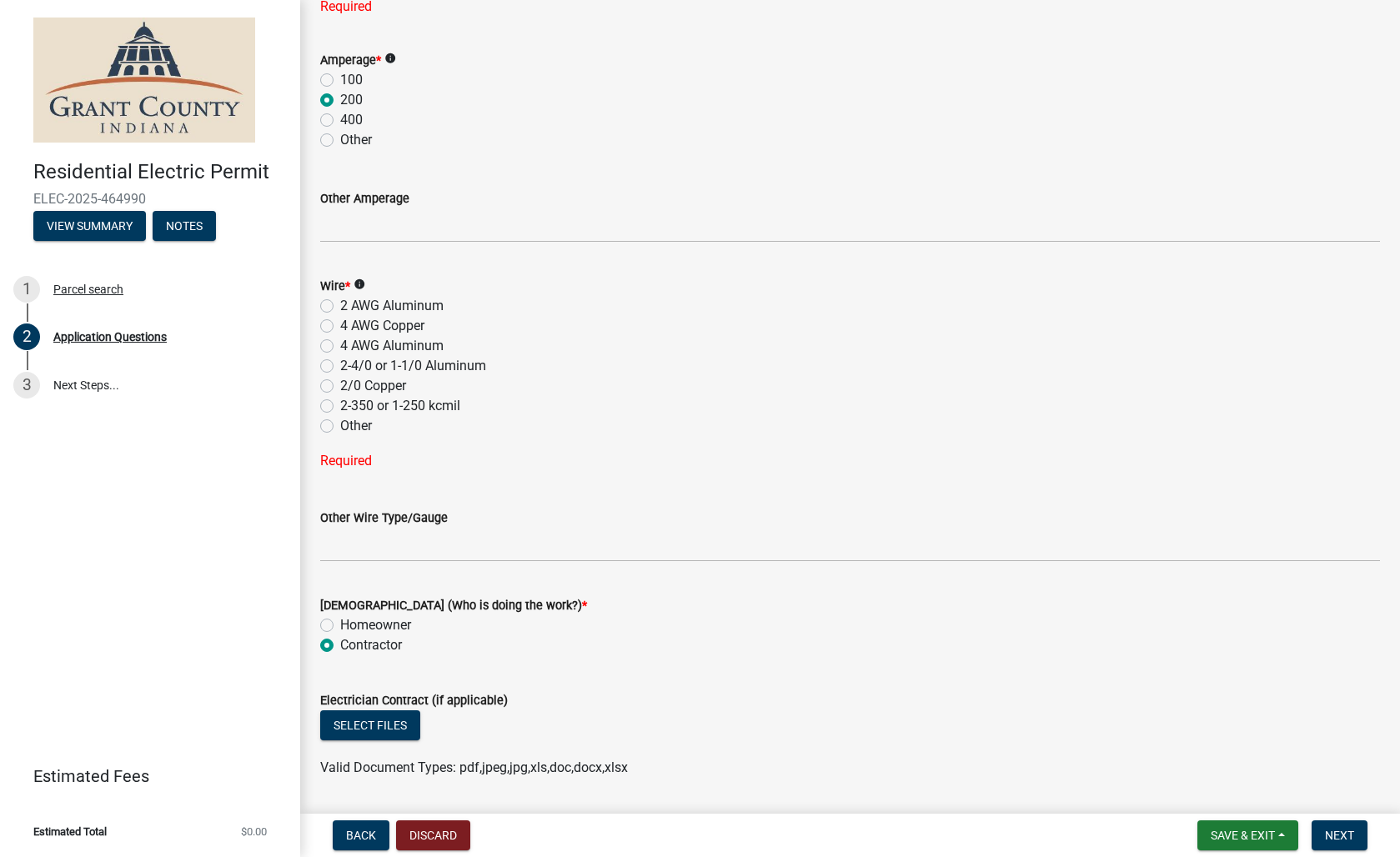
click at [340, 329] on label "4 AWG Copper" at bounding box center [382, 325] width 84 height 20
click at [340, 327] on input "4 AWG Copper" at bounding box center [345, 321] width 11 height 11
radio input "true"
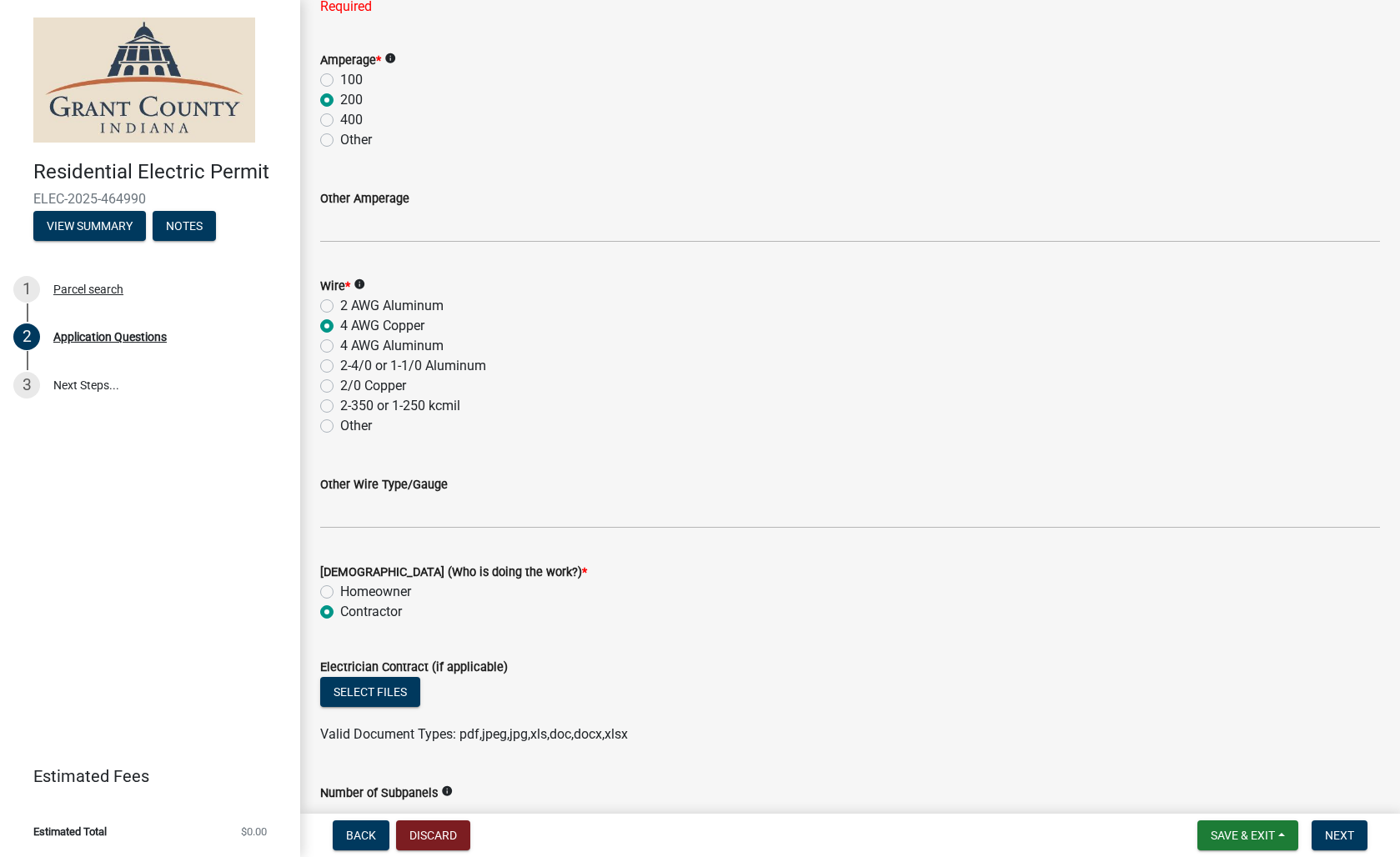
click at [340, 341] on label "4 AWG Aluminum" at bounding box center [392, 345] width 103 height 20
click at [340, 341] on input "4 AWG Aluminum" at bounding box center [345, 341] width 11 height 11
radio input "true"
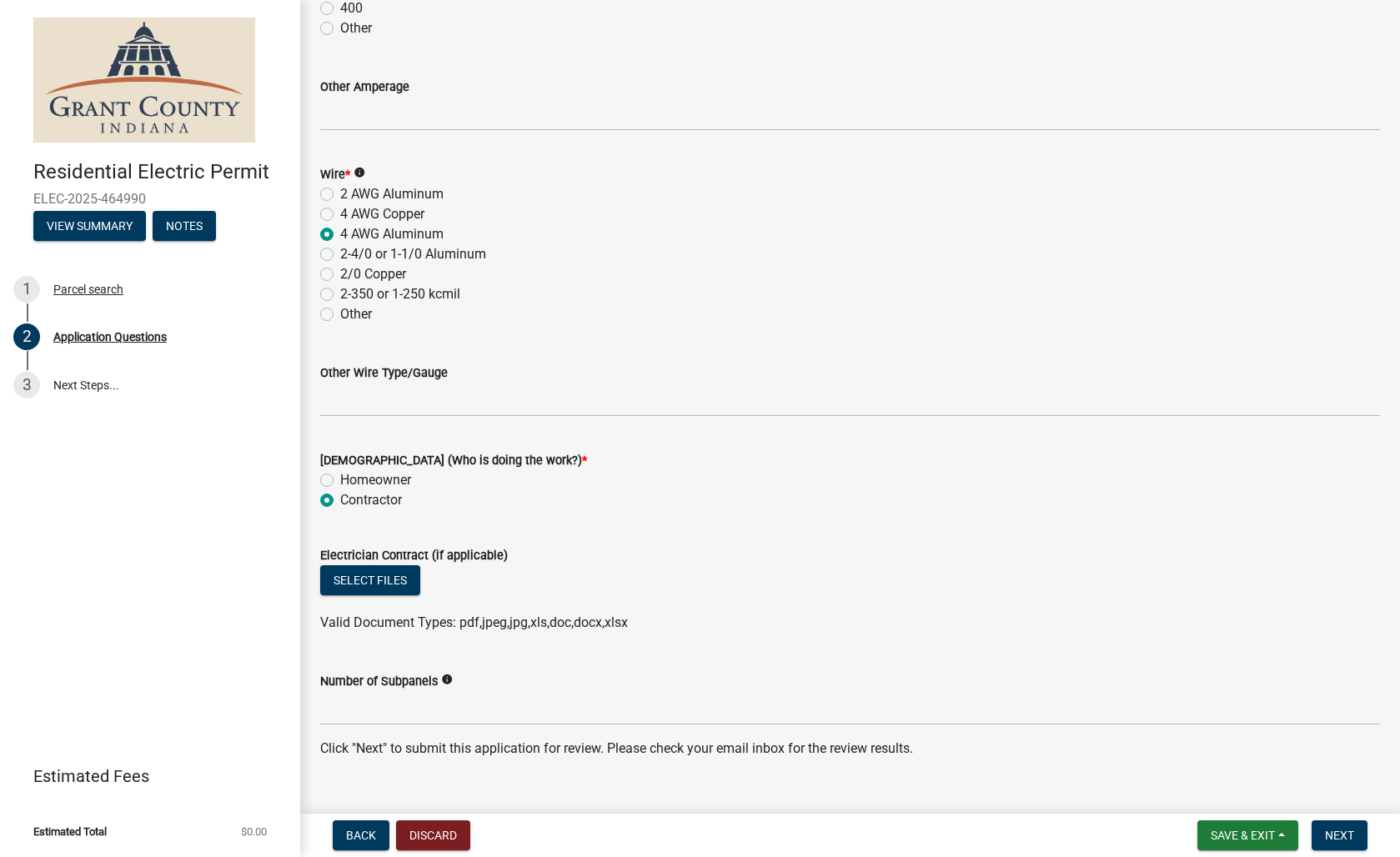
scroll to position [2314, 0]
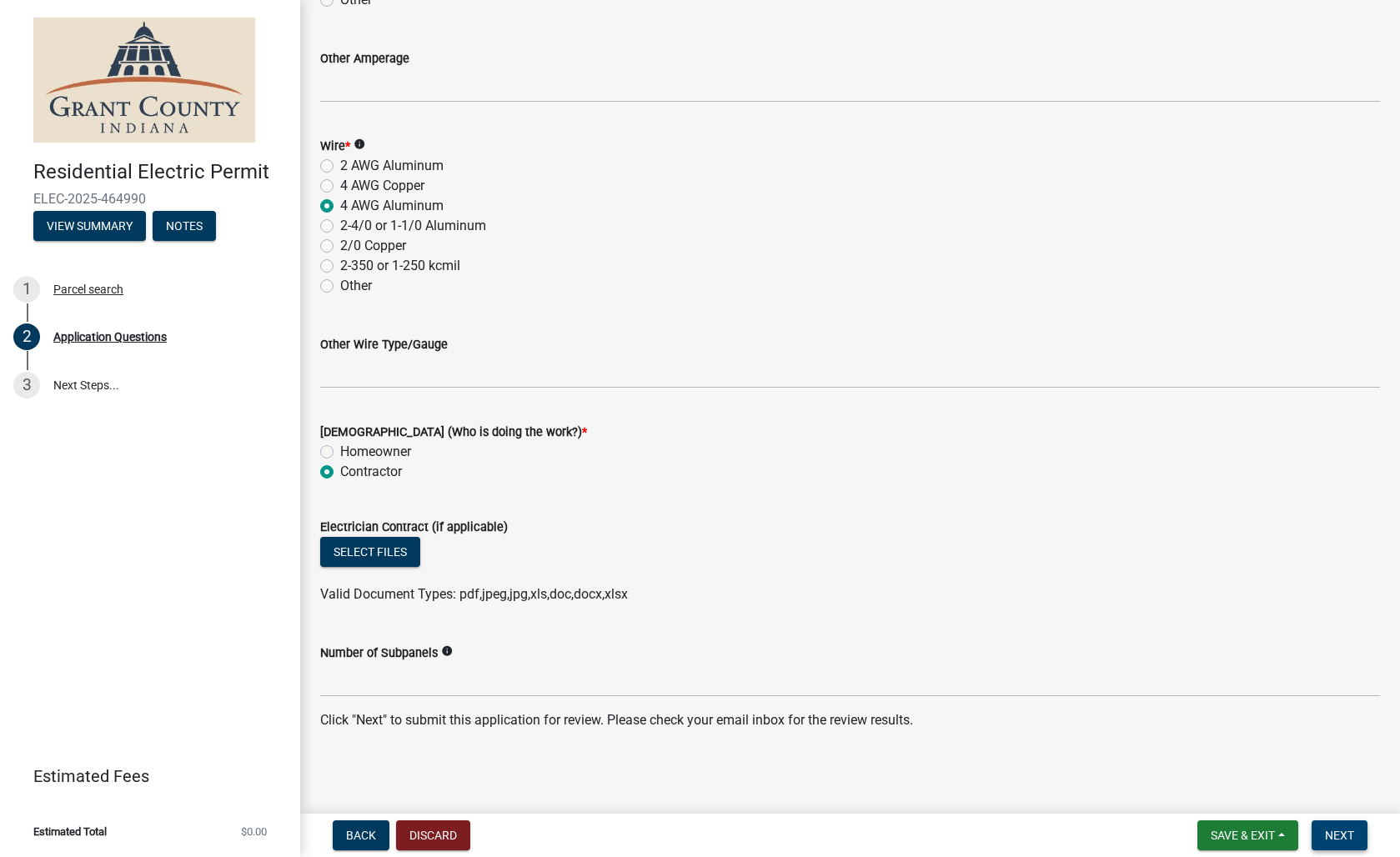
click at [1353, 825] on button "Next" at bounding box center [1339, 835] width 56 height 30
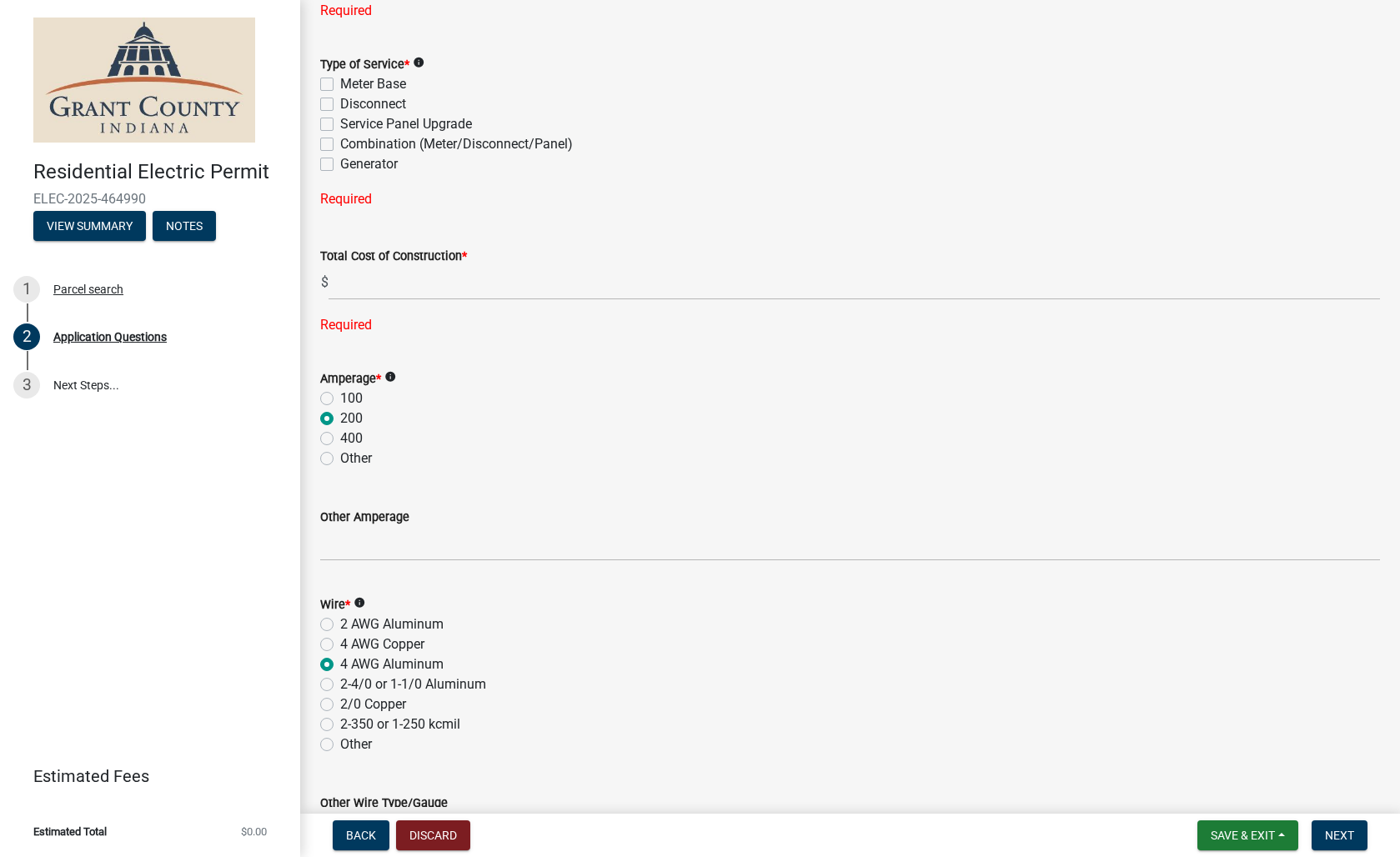
scroll to position [1498, 0]
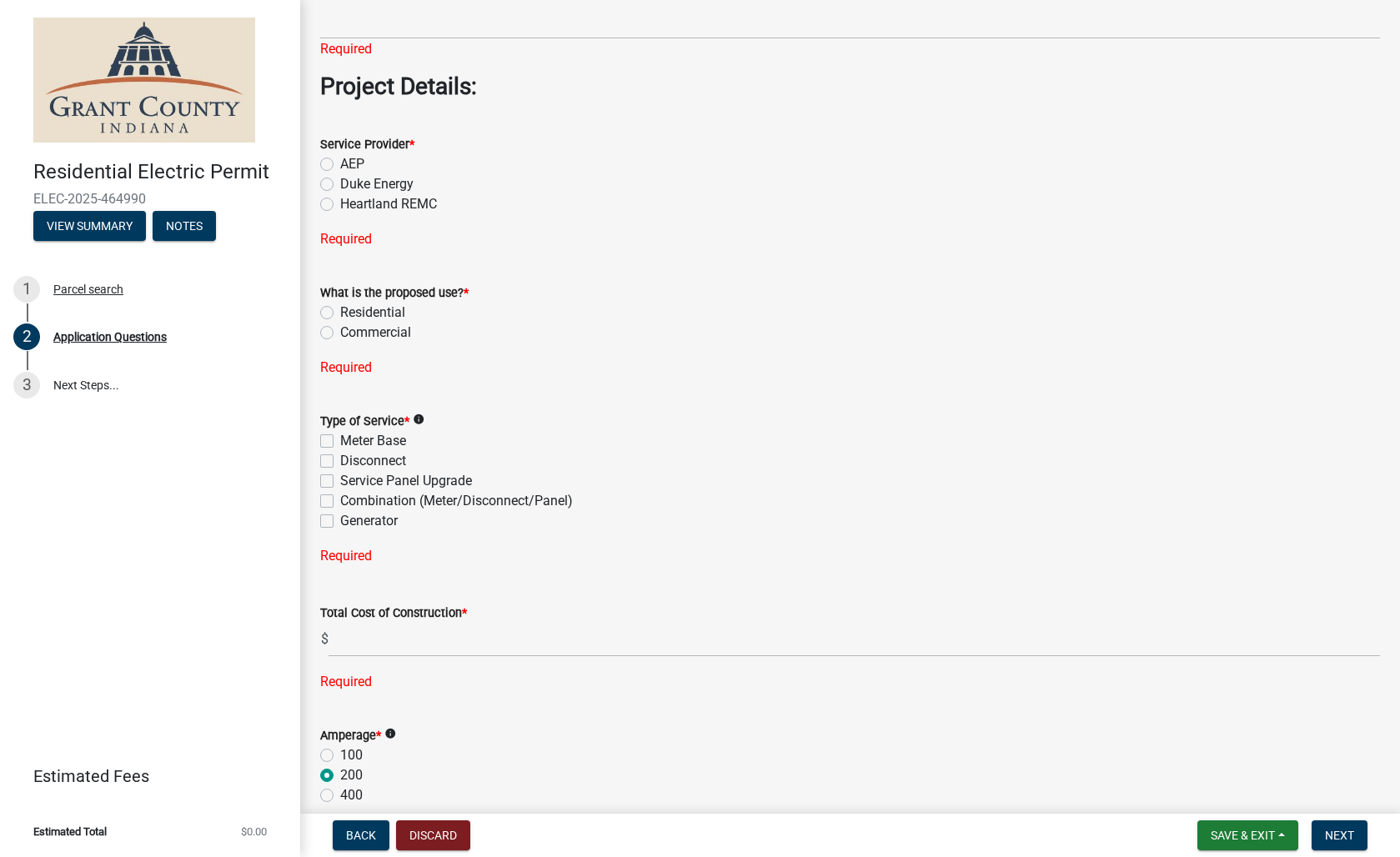
drag, startPoint x: 324, startPoint y: 308, endPoint x: 395, endPoint y: 322, distance: 72.4
click at [340, 308] on label "Residential" at bounding box center [373, 312] width 65 height 20
click at [340, 308] on input "Residential" at bounding box center [345, 308] width 11 height 11
radio input "true"
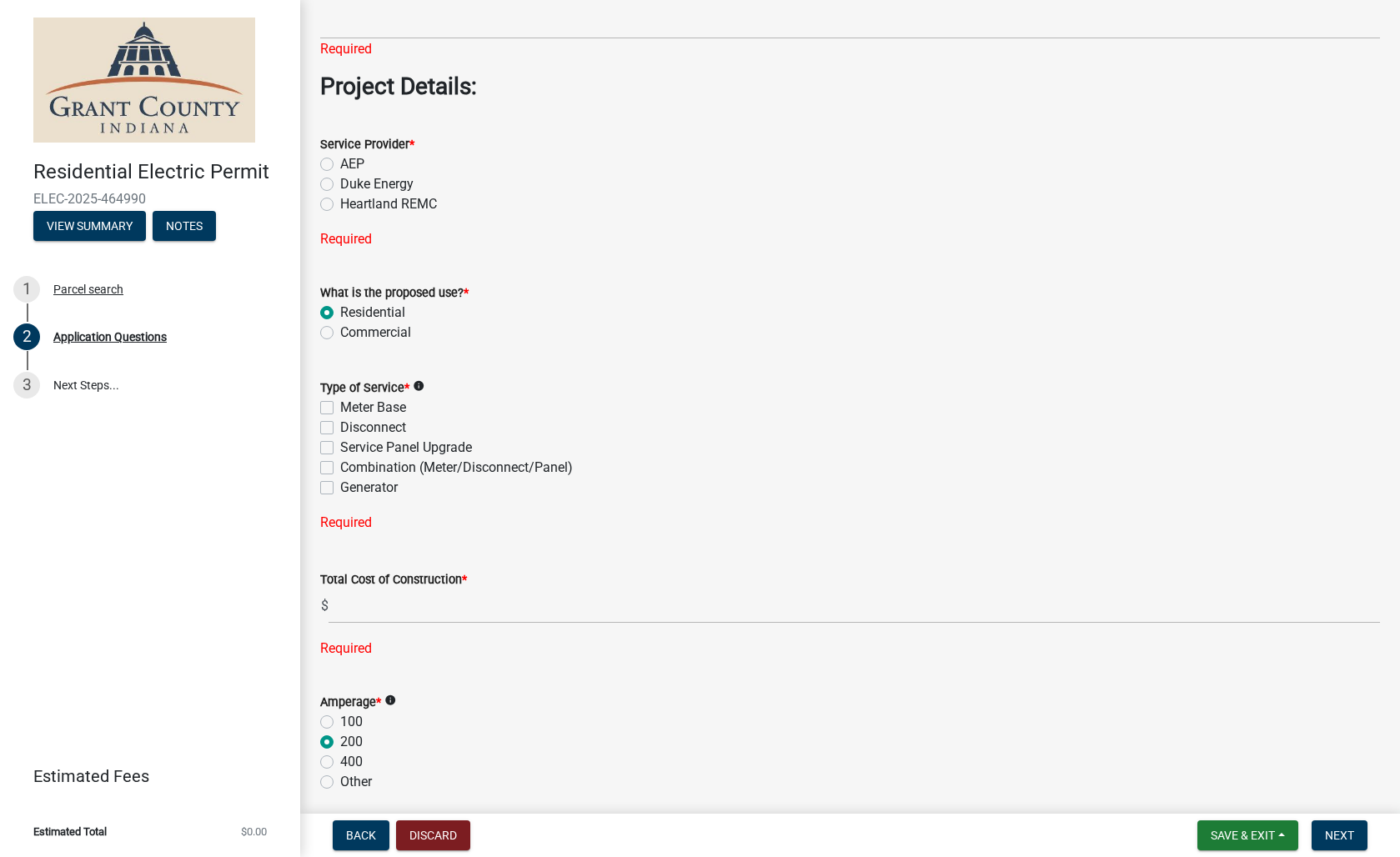
click at [340, 157] on label "AEP" at bounding box center [352, 163] width 24 height 20
click at [340, 157] on input "AEP" at bounding box center [345, 159] width 11 height 11
radio input "true"
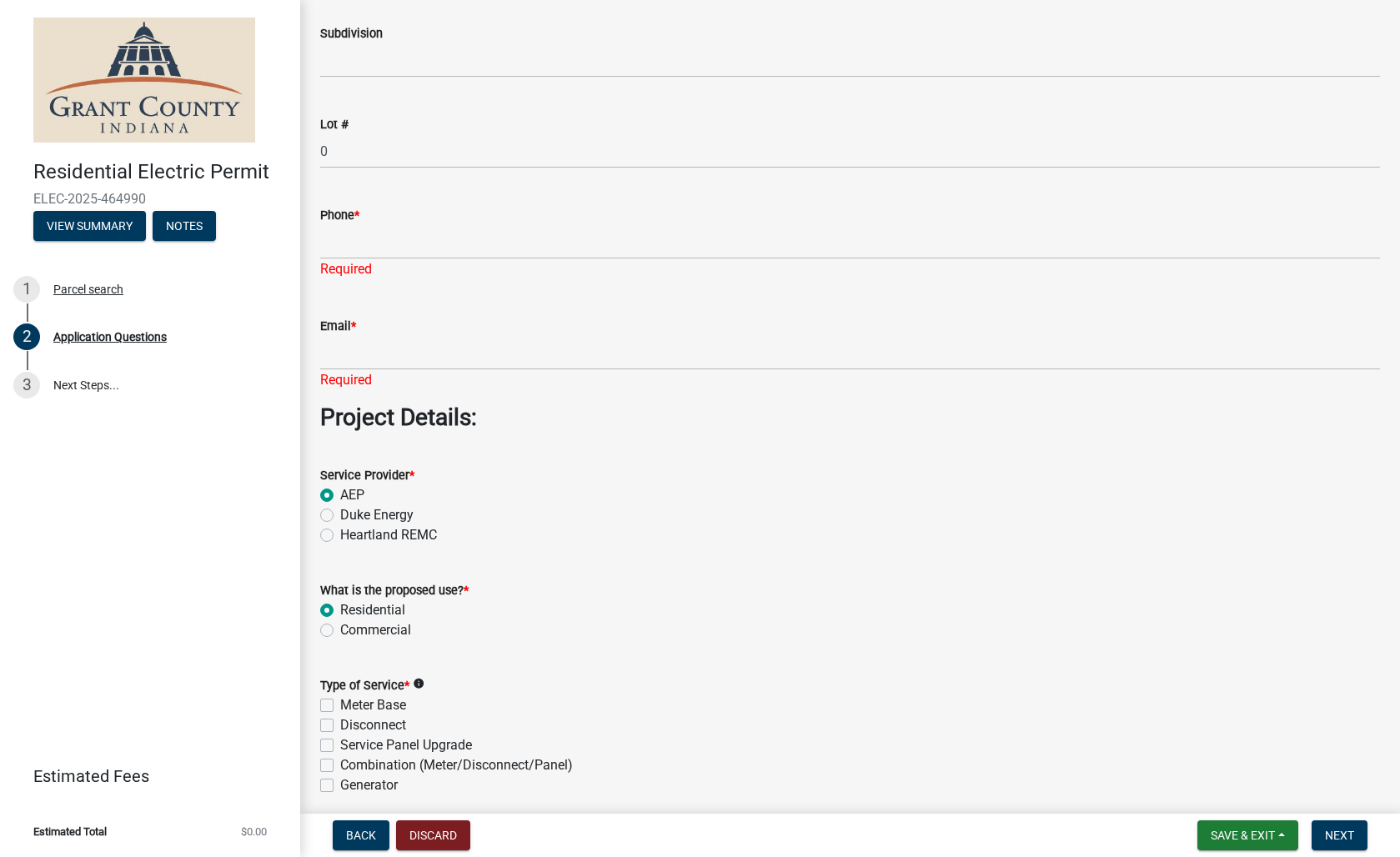
scroll to position [1144, 0]
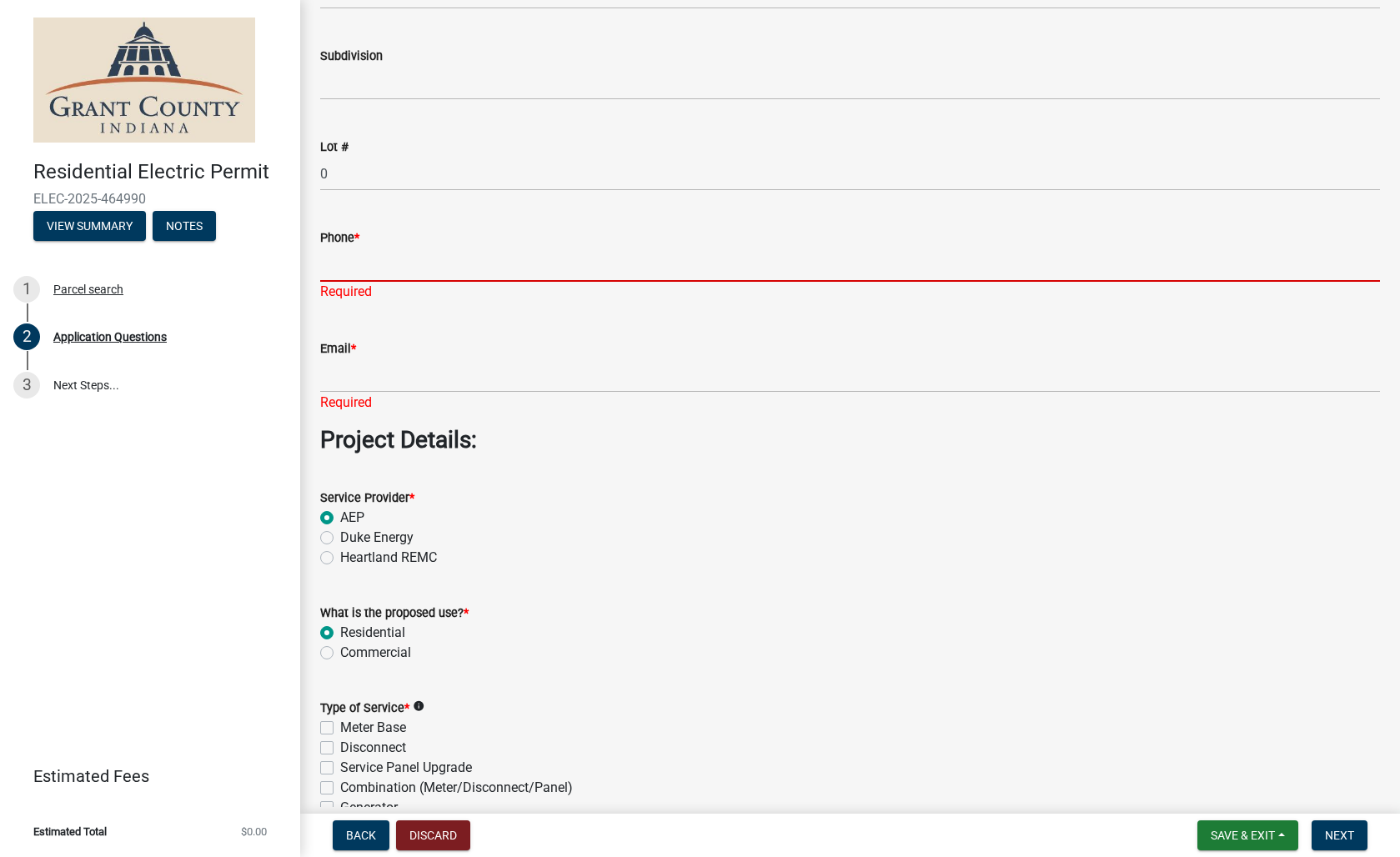
click at [468, 260] on input "Phone *" at bounding box center [849, 265] width 1059 height 34
type input "659595556"
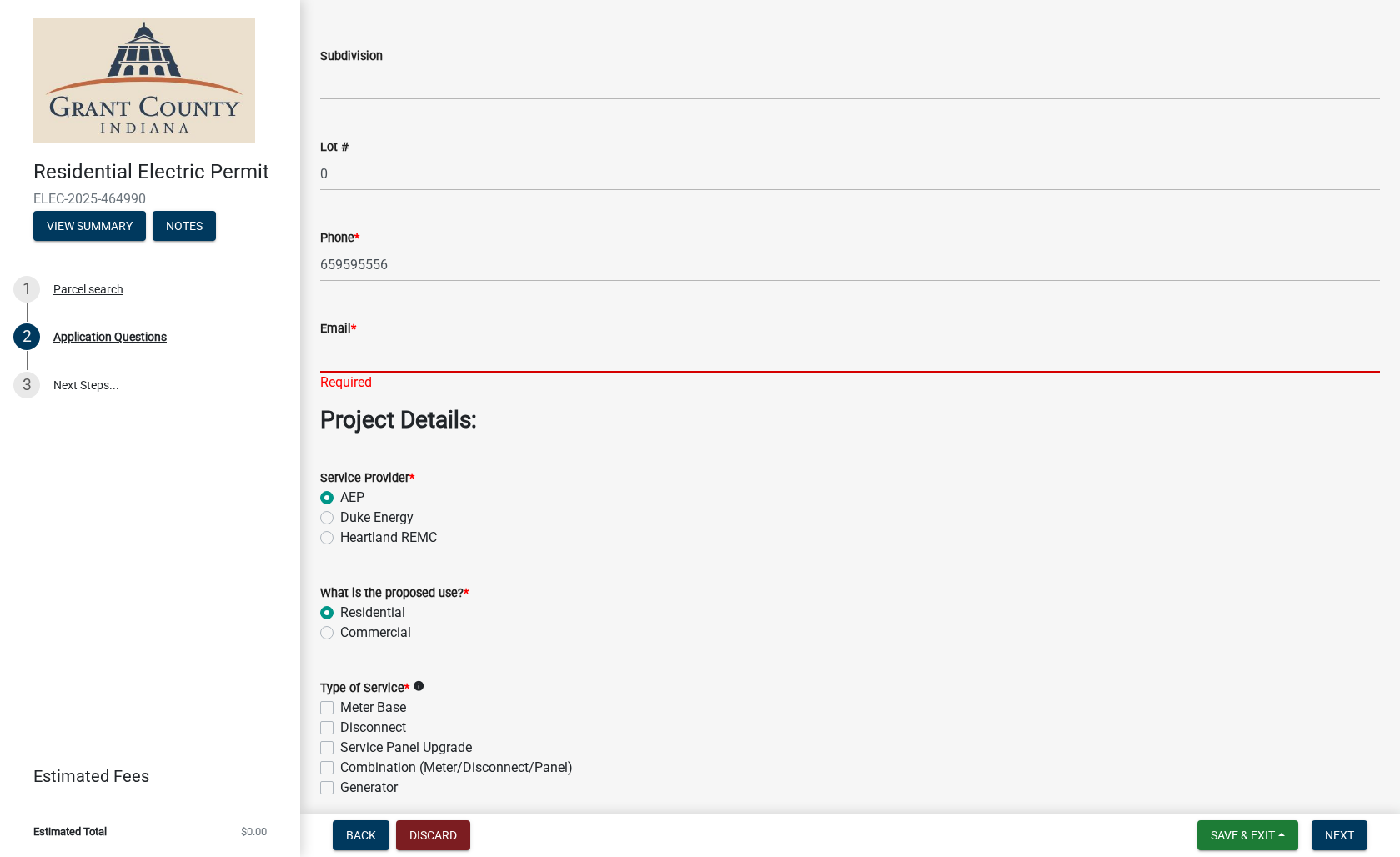
click at [402, 379] on div "Email * Required" at bounding box center [849, 343] width 1059 height 97
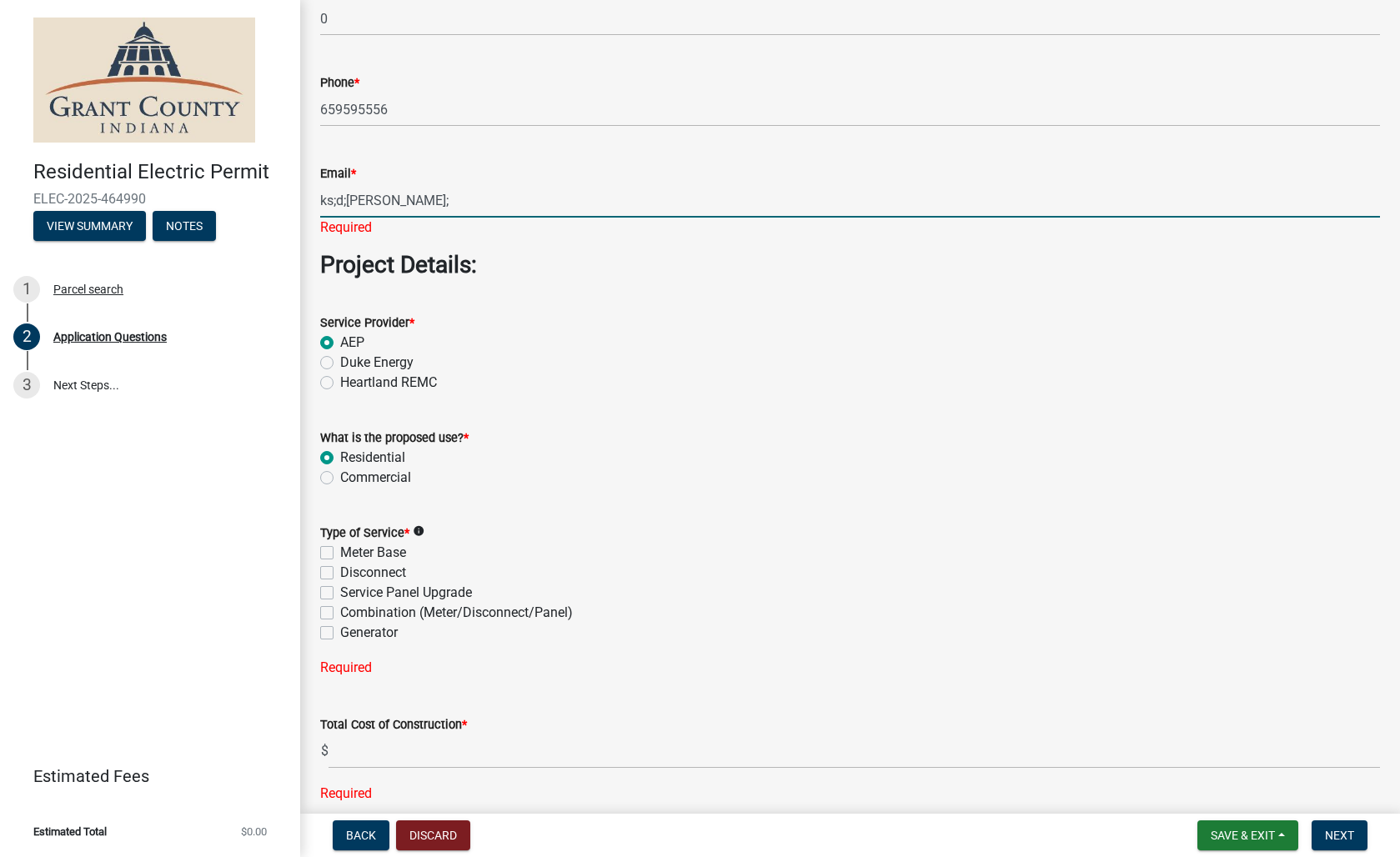
scroll to position [1318, 0]
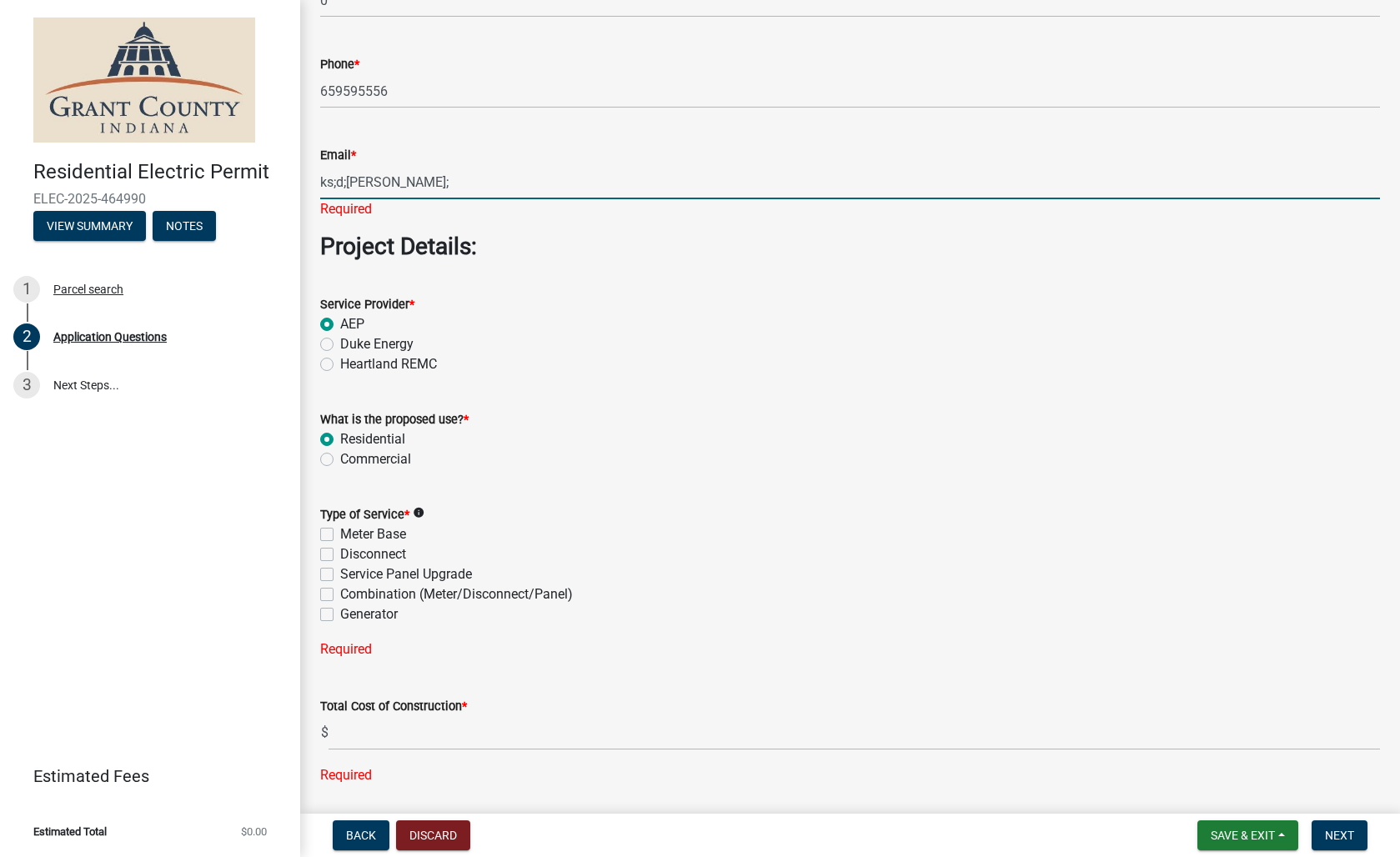
type input "ks;d;[PERSON_NAME];"
click at [327, 597] on div "Type of Service * info Meter Base Disconnect Service Panel Upgrade Combination …" at bounding box center [849, 564] width 1059 height 120
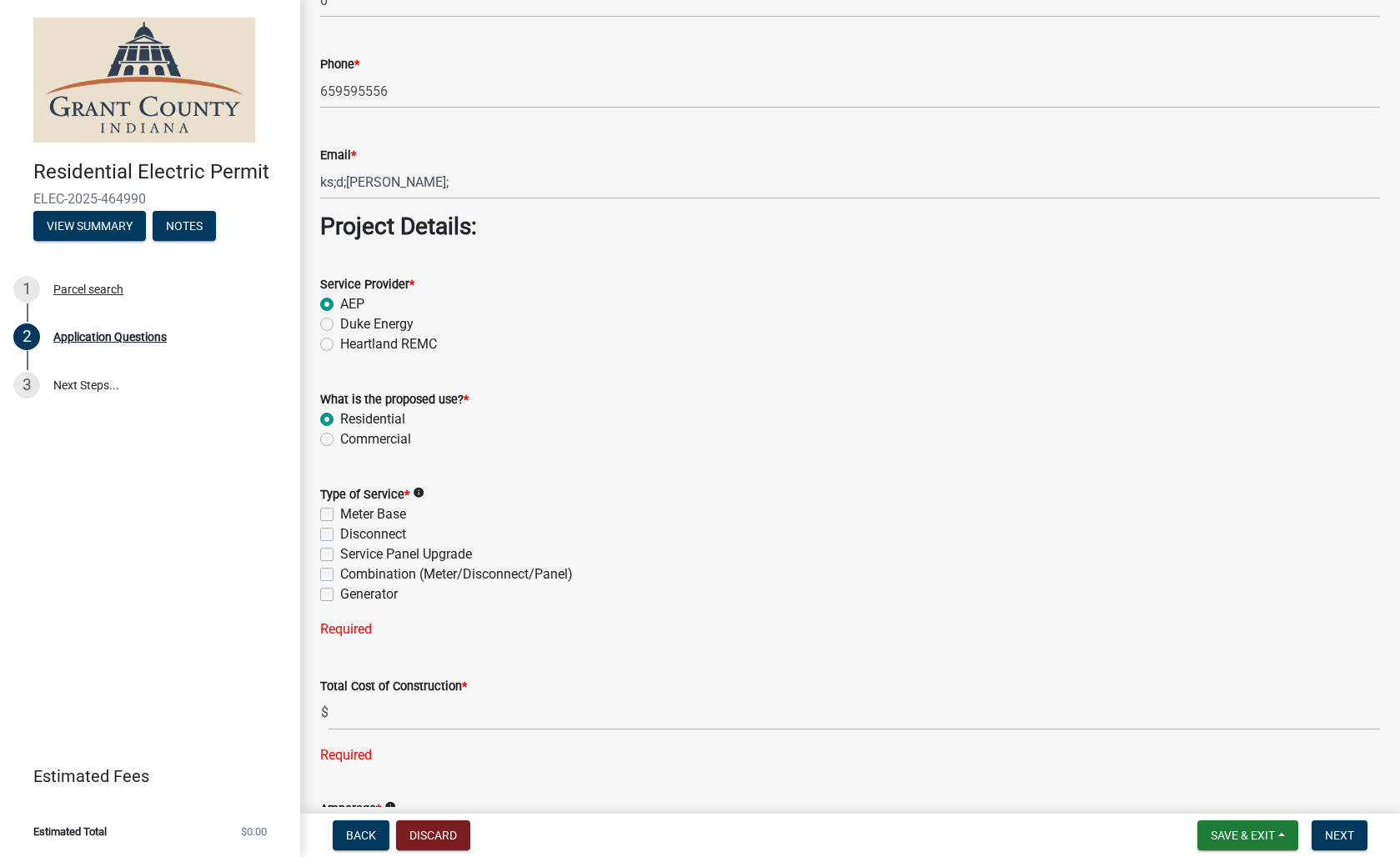
click at [340, 573] on label "Combination (Meter/Disconnect/Panel)" at bounding box center [456, 574] width 232 height 20
click at [340, 573] on input "Combination (Meter/Disconnect/Panel)" at bounding box center [345, 570] width 11 height 11
checkbox input "true"
checkbox input "false"
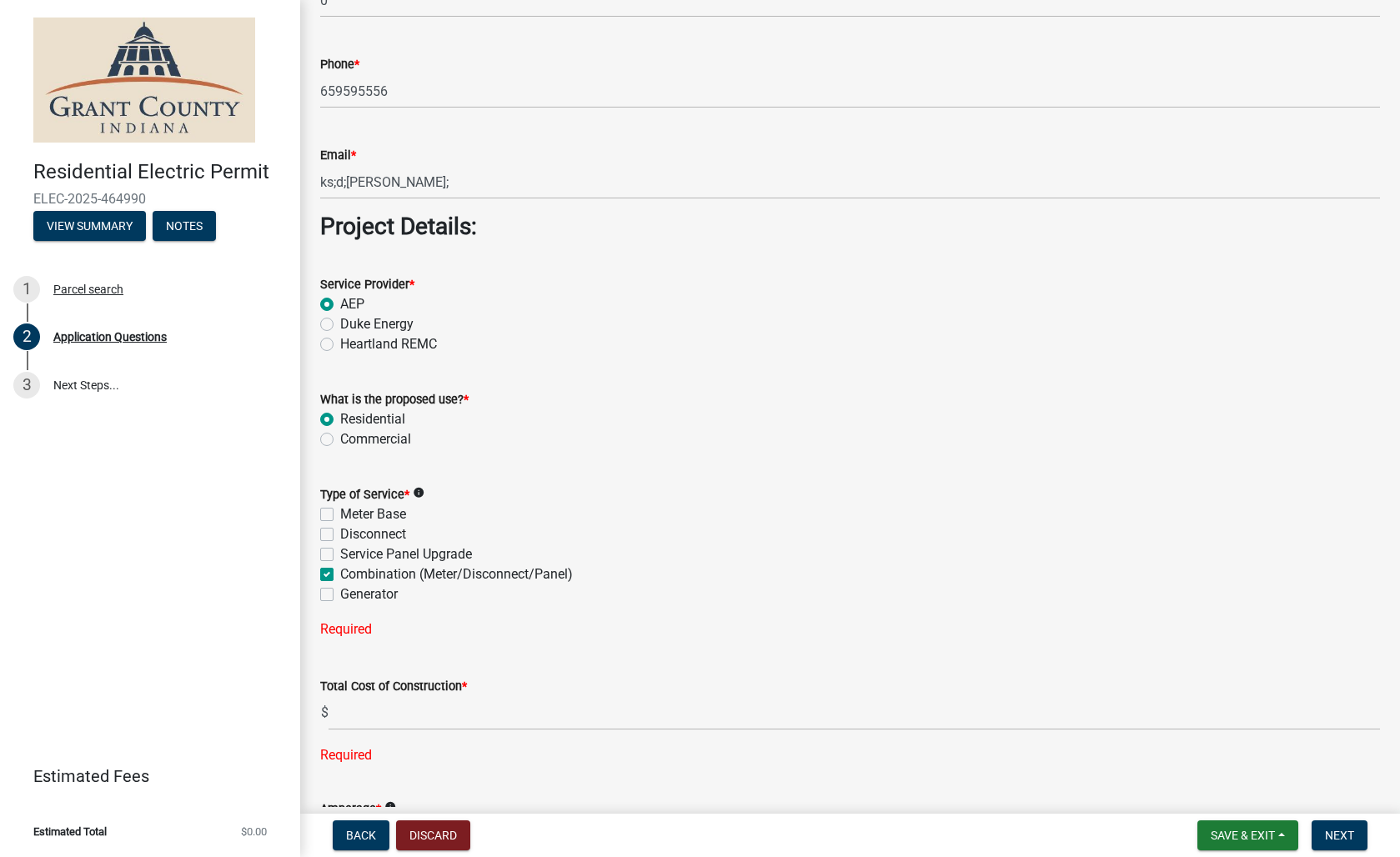
checkbox input "false"
checkbox input "true"
checkbox input "false"
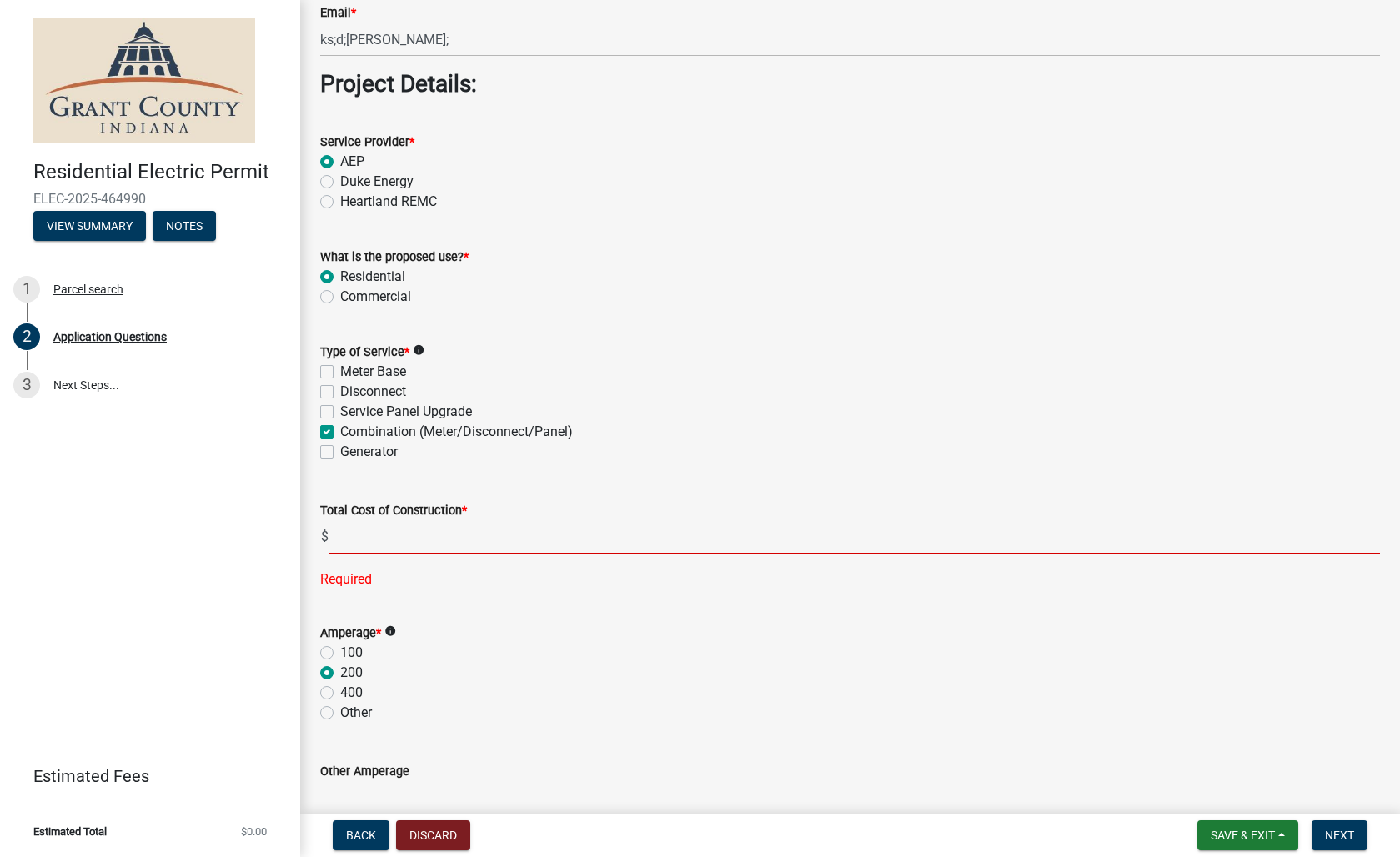
click at [388, 533] on input "text" at bounding box center [854, 538] width 1052 height 34
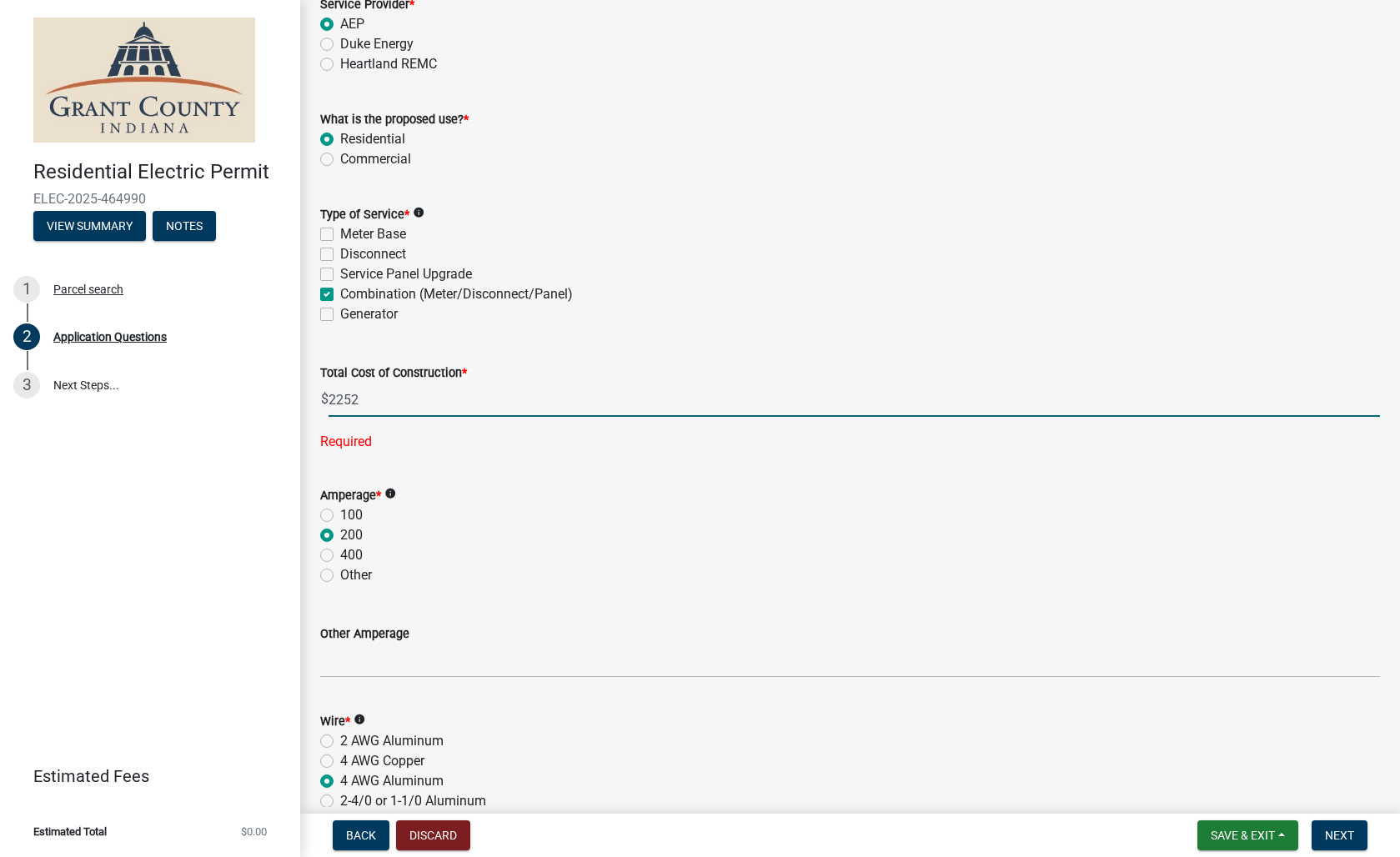
scroll to position [2142, 0]
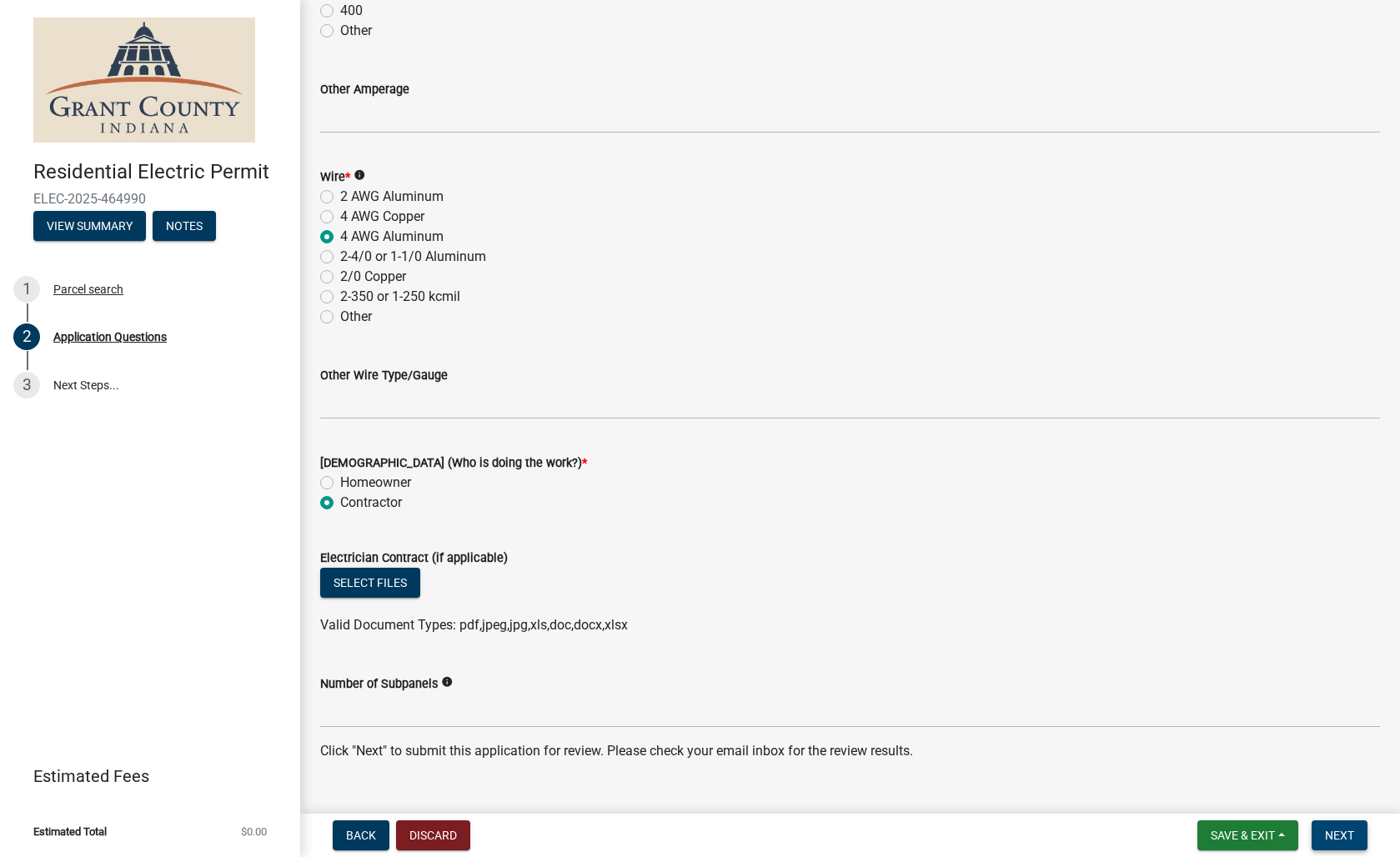
type input "2252.00"
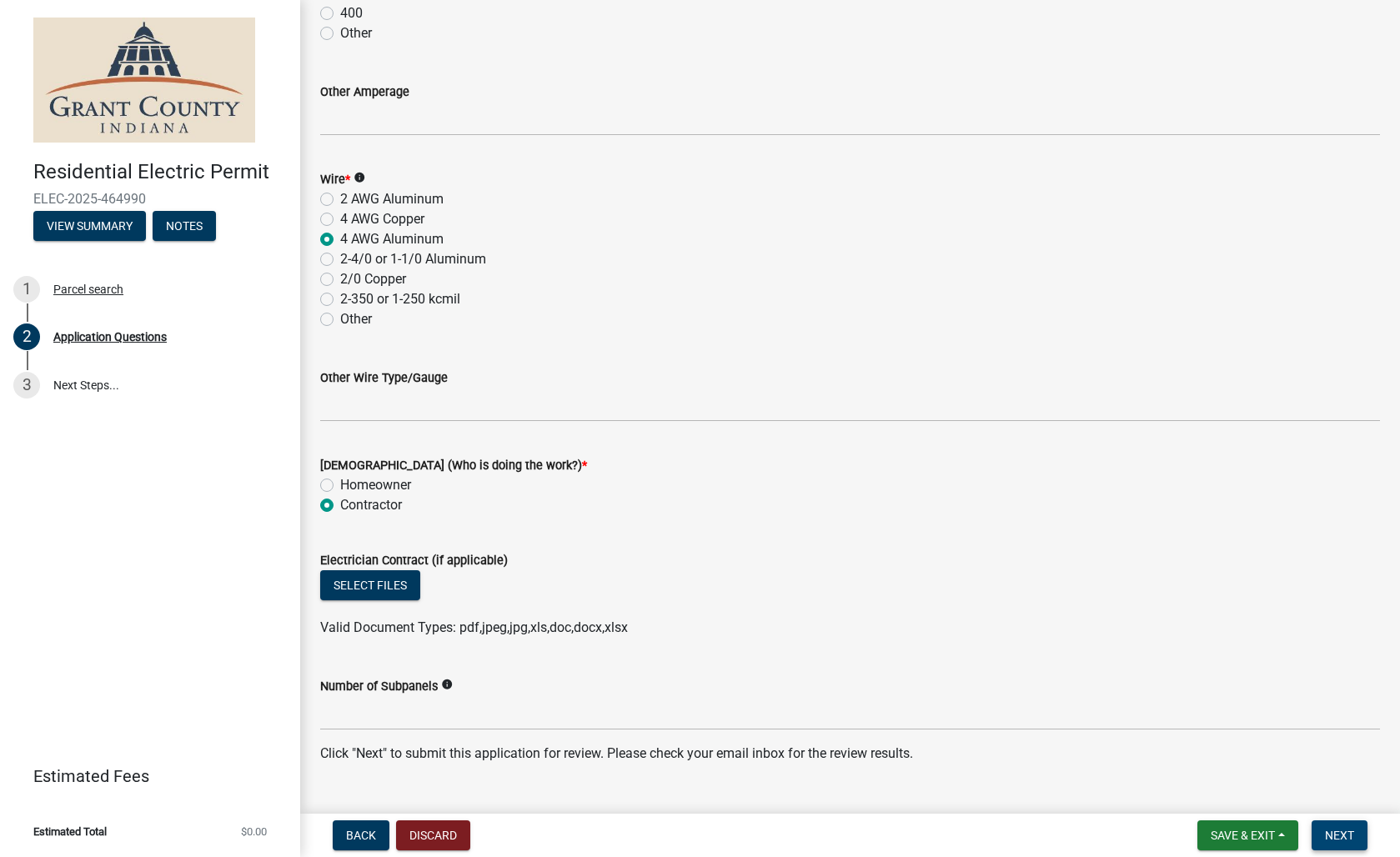
click at [1345, 840] on span "Next" at bounding box center [1340, 835] width 29 height 14
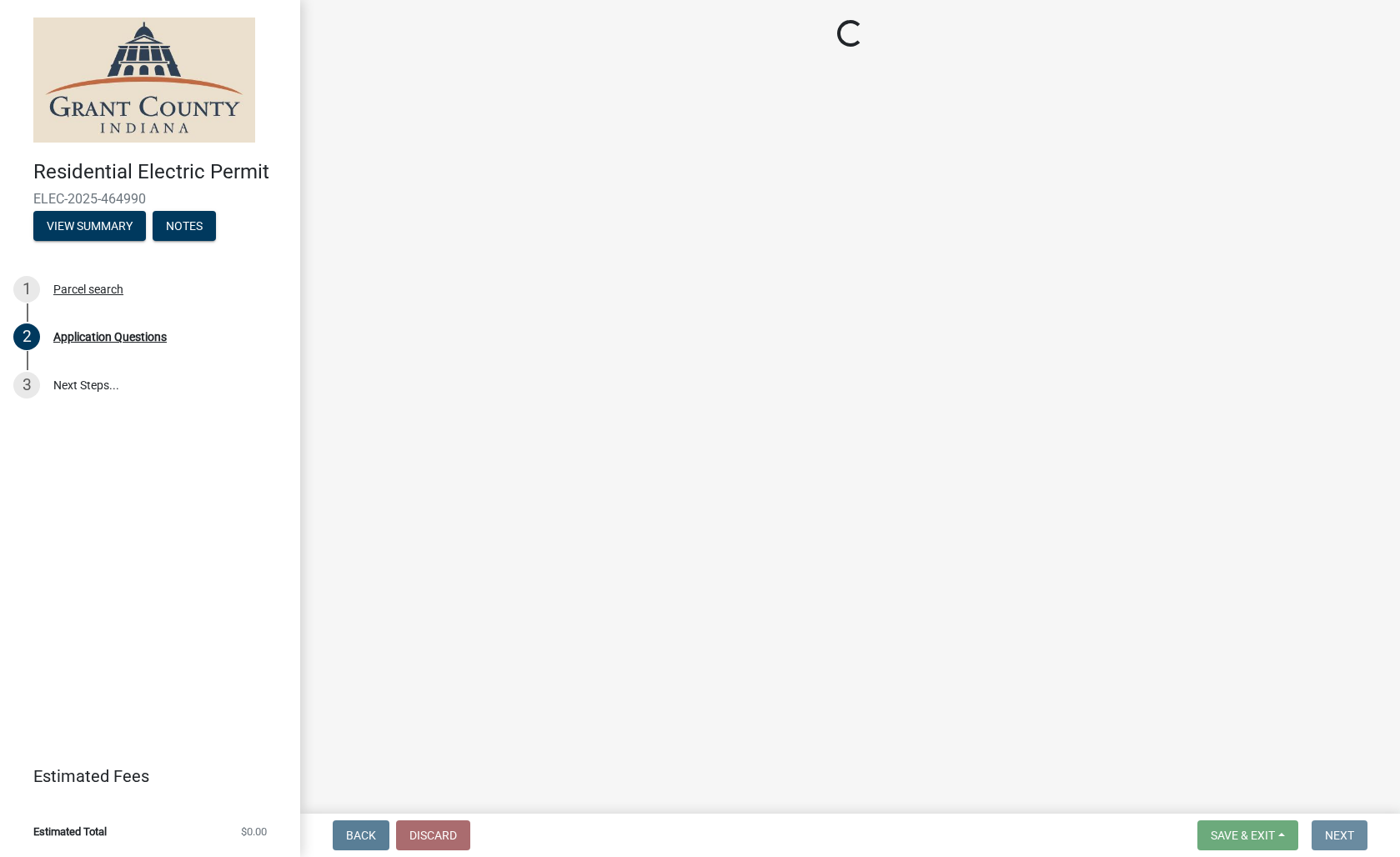
scroll to position [0, 0]
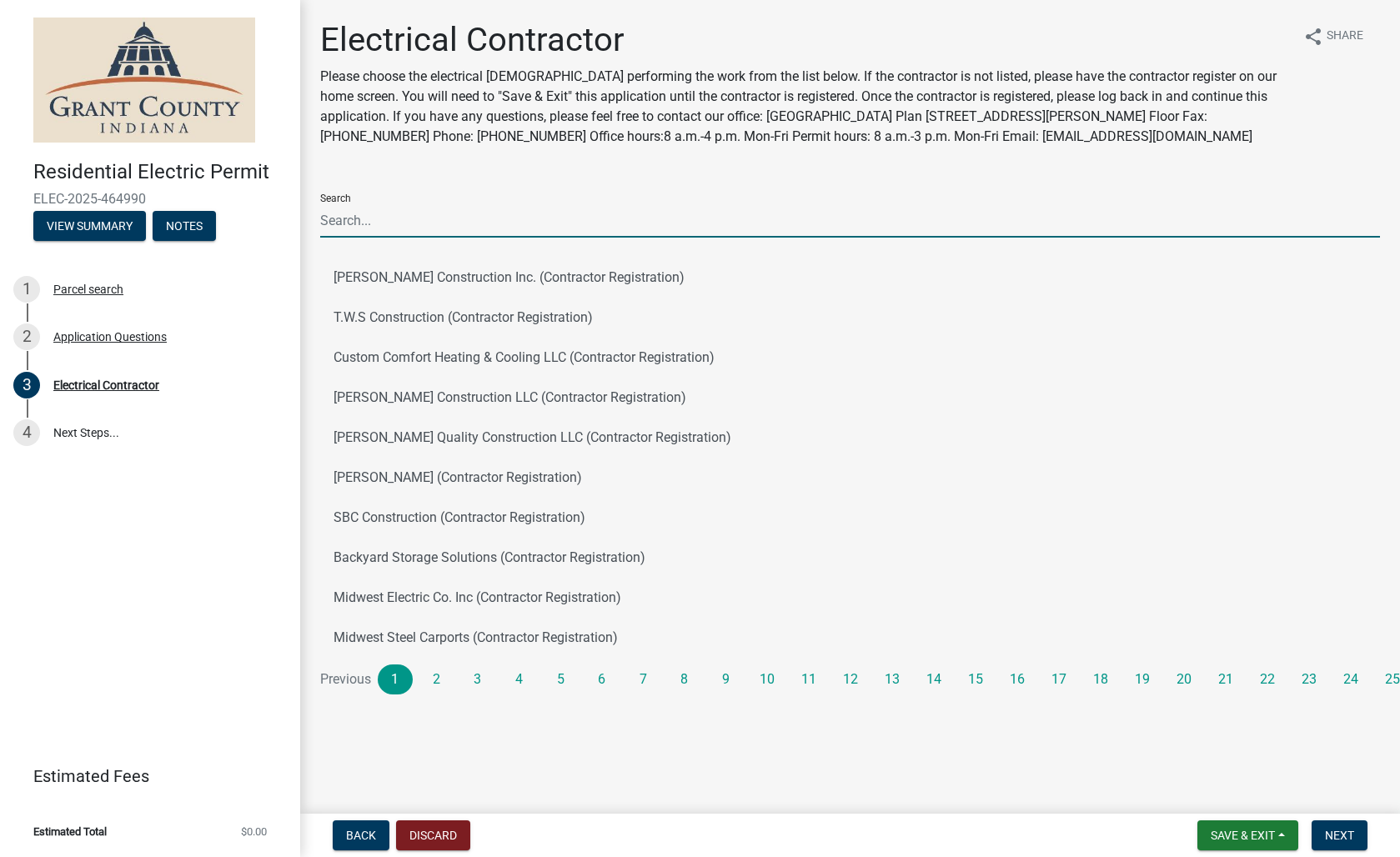
click at [530, 228] on input "Search" at bounding box center [849, 220] width 1059 height 34
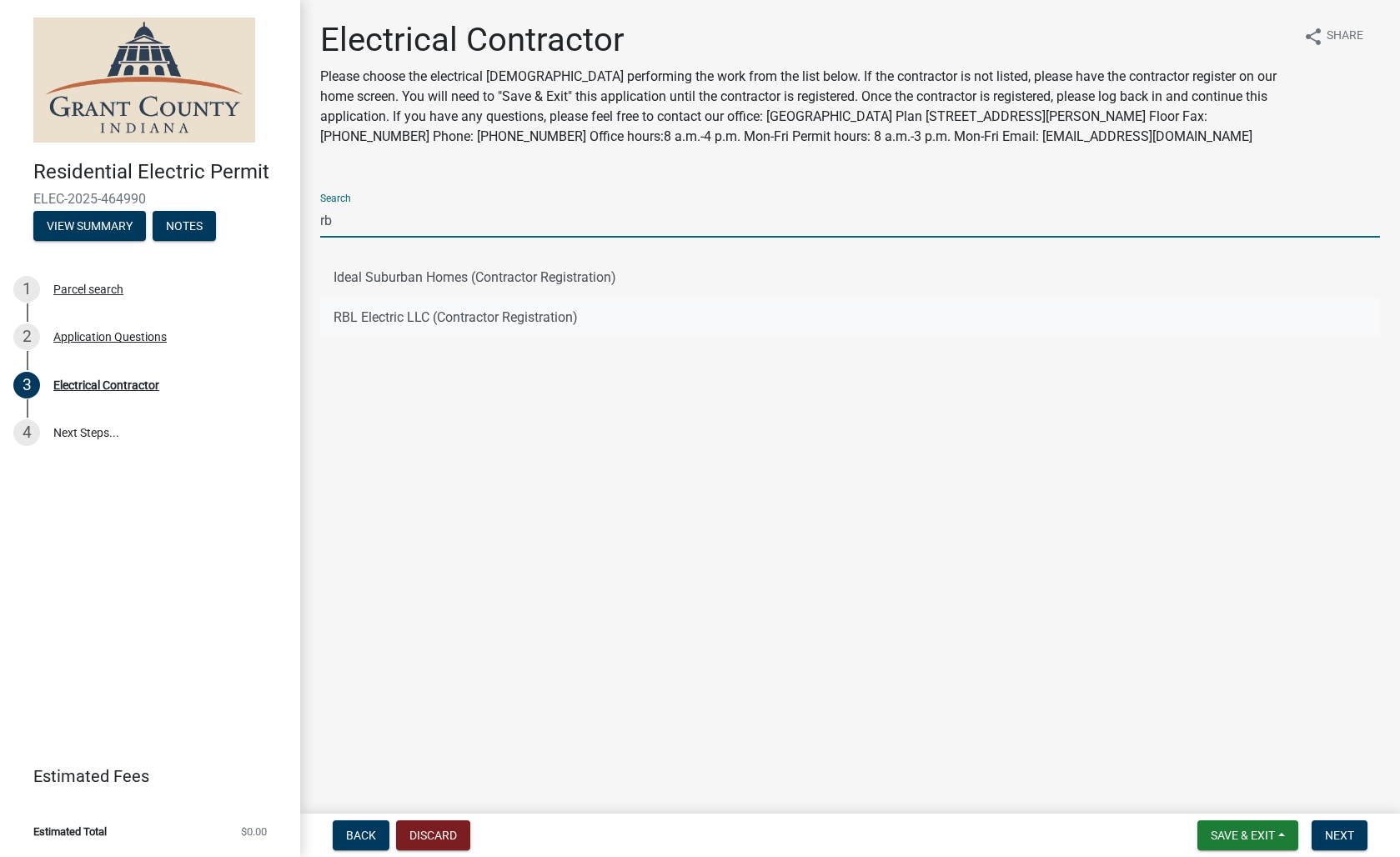
type input "rb"
click at [423, 323] on button "RBL Electric LLC (Contractor Registration)" at bounding box center [849, 318] width 1059 height 40
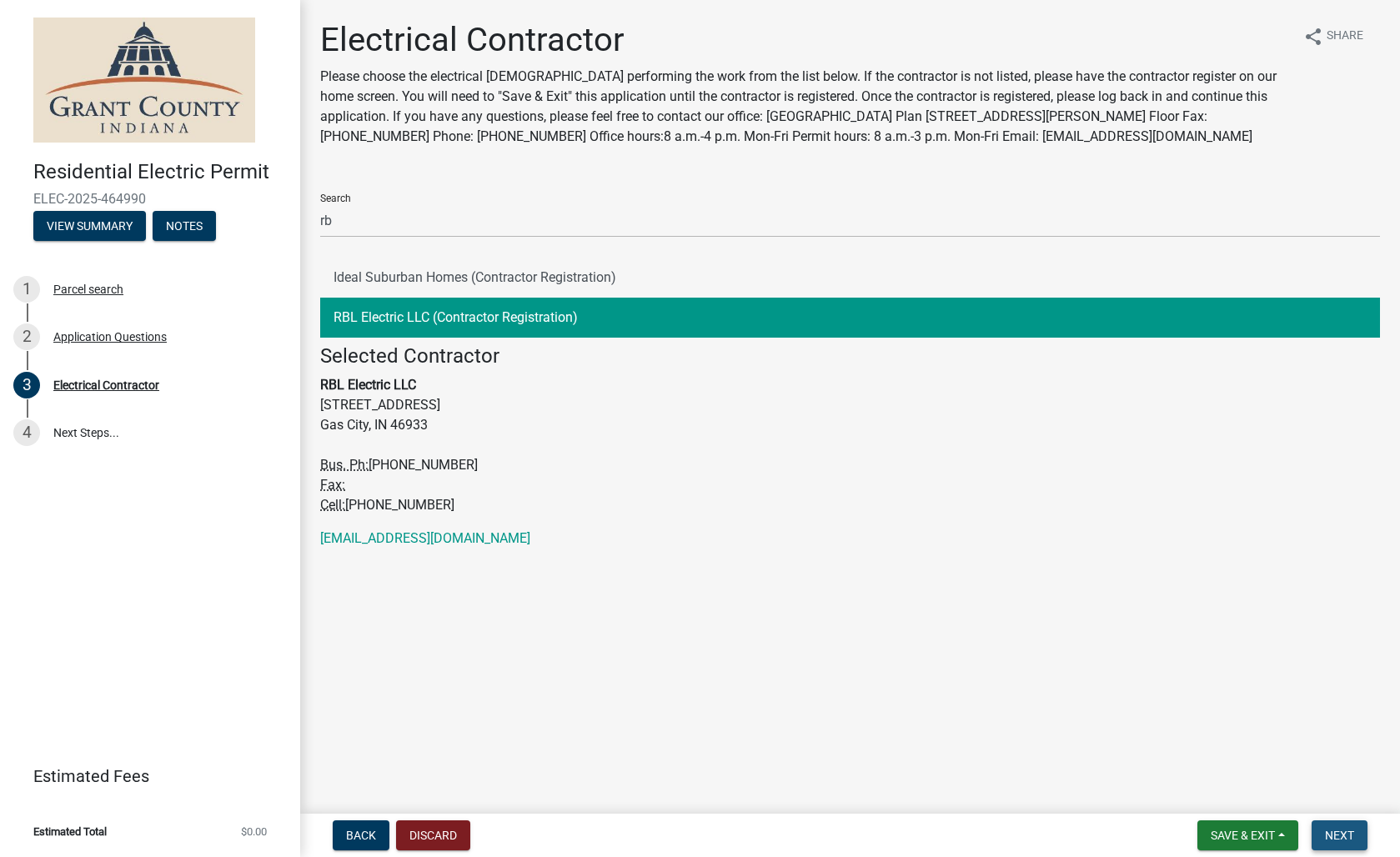
click at [1355, 827] on button "Next" at bounding box center [1339, 835] width 56 height 30
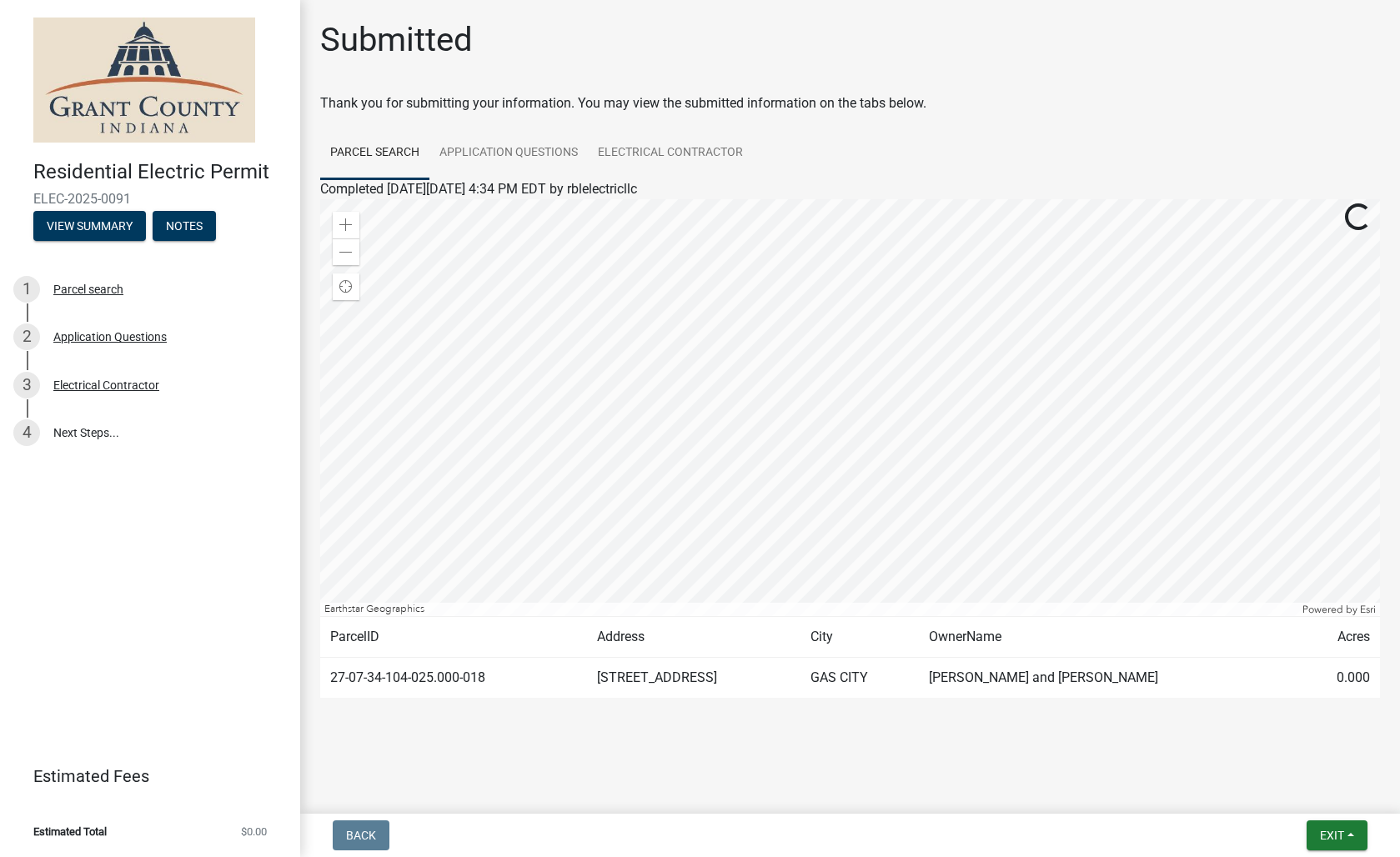
click at [767, 676] on td "[STREET_ADDRESS]" at bounding box center [694, 677] width 213 height 40
click at [1349, 831] on button "Exit" at bounding box center [1336, 835] width 61 height 30
click at [667, 762] on main "Submitted Thank you for submitting your information. You may view the submitted…" at bounding box center [850, 404] width 1100 height 807
click at [376, 669] on td "27-07-34-104-025.000-018" at bounding box center [453, 677] width 267 height 40
click at [1329, 827] on button "Exit" at bounding box center [1336, 835] width 61 height 30
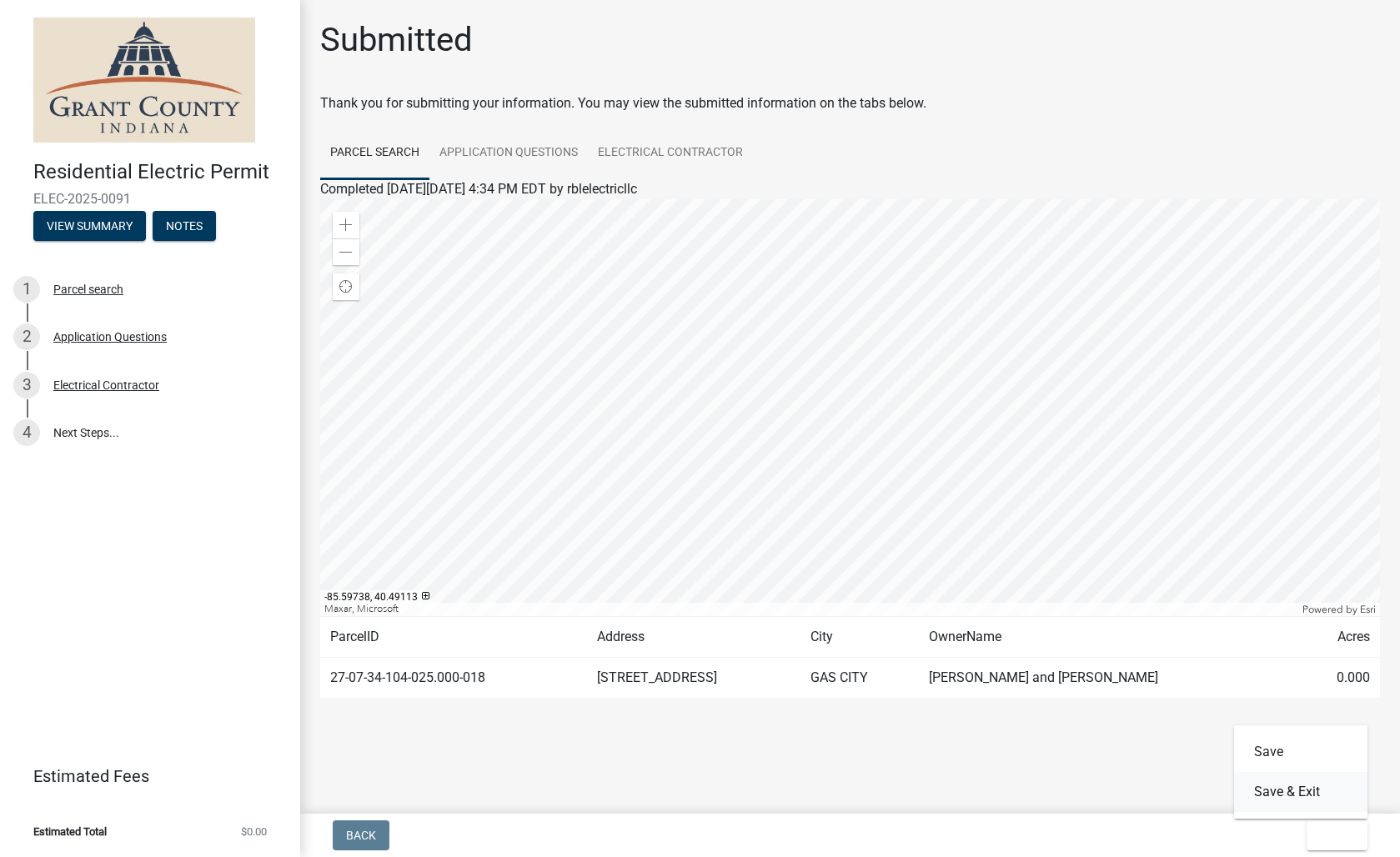
click at [1275, 794] on button "Save & Exit" at bounding box center [1300, 792] width 133 height 40
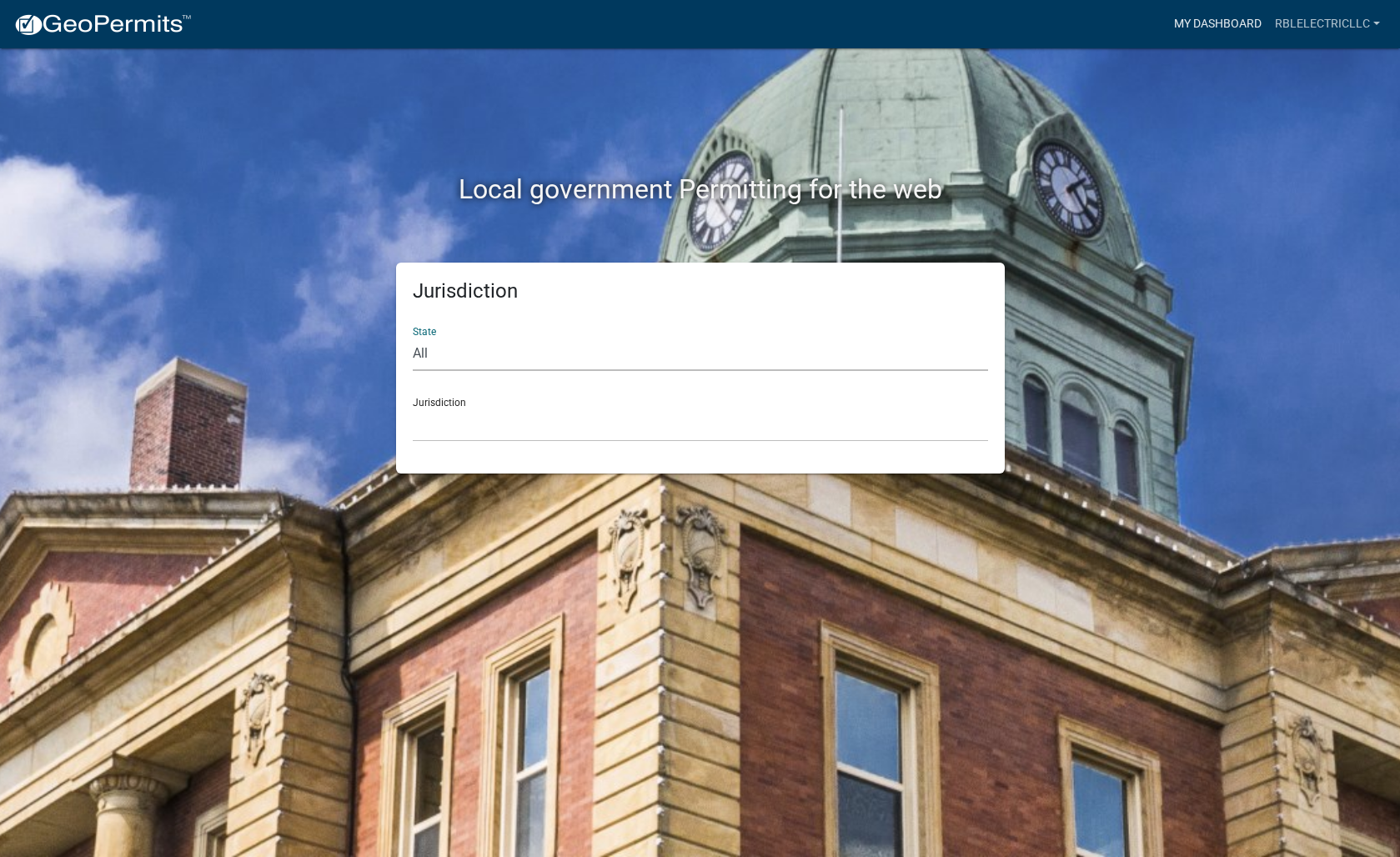
click at [1225, 27] on link "My Dashboard" at bounding box center [1217, 24] width 101 height 32
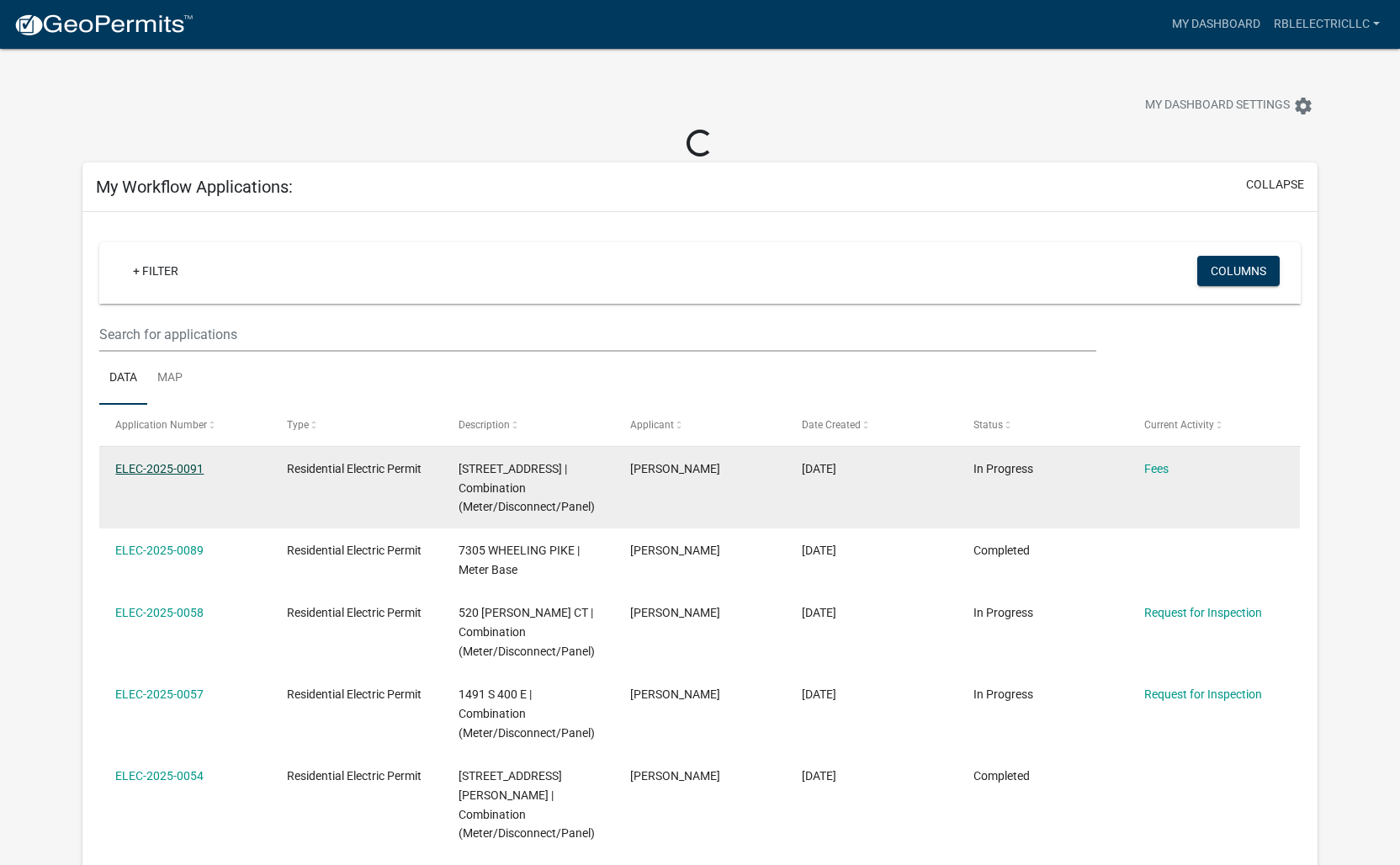
click at [190, 471] on link "ELEC-2025-0091" at bounding box center [160, 469] width 89 height 14
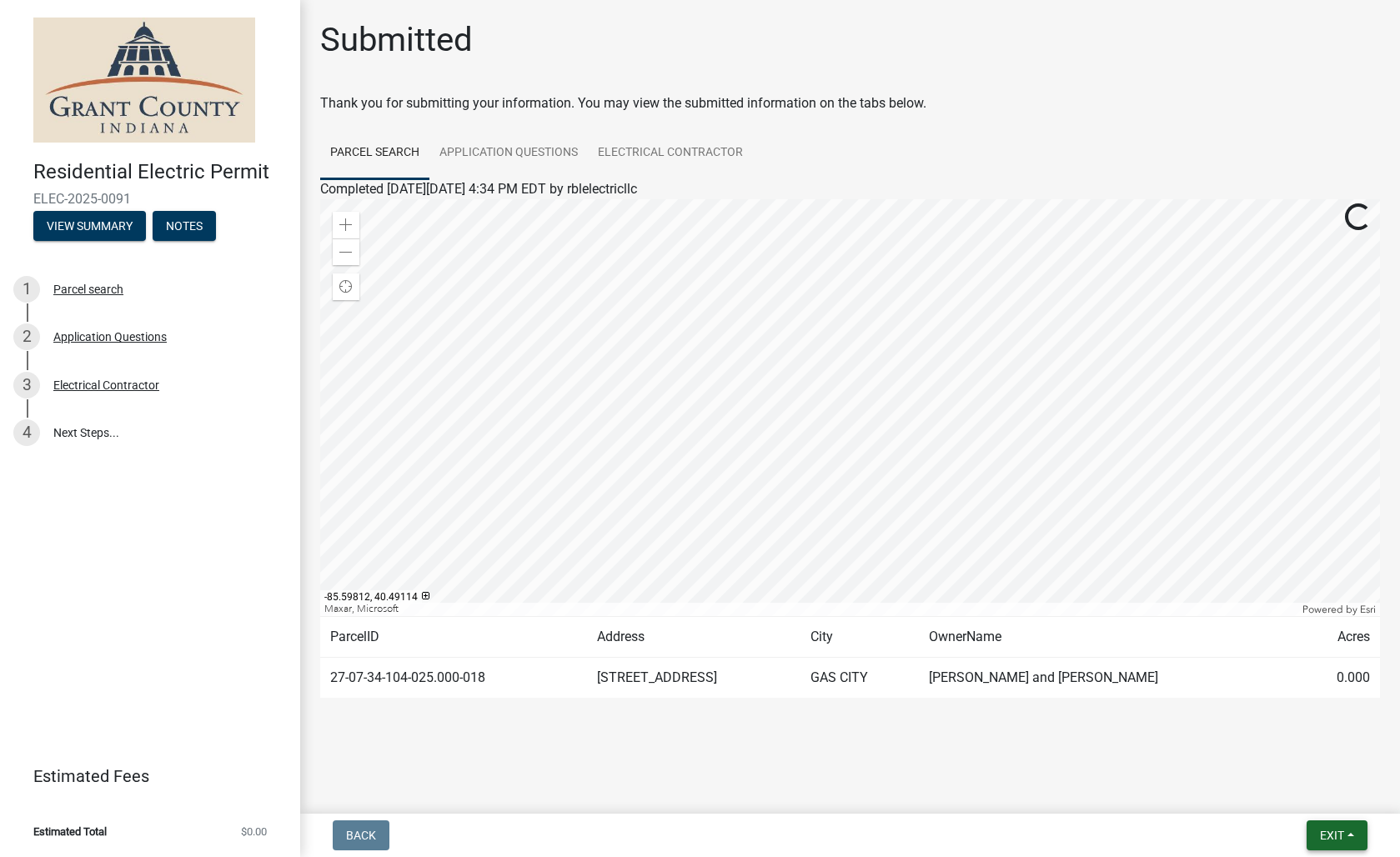
click at [1354, 833] on button "Exit" at bounding box center [1336, 835] width 61 height 30
click at [1103, 809] on div "Residential Electric Permit ELEC-2025-0091 View Summary Notes 1 Parcel search 2…" at bounding box center [700, 428] width 1400 height 857
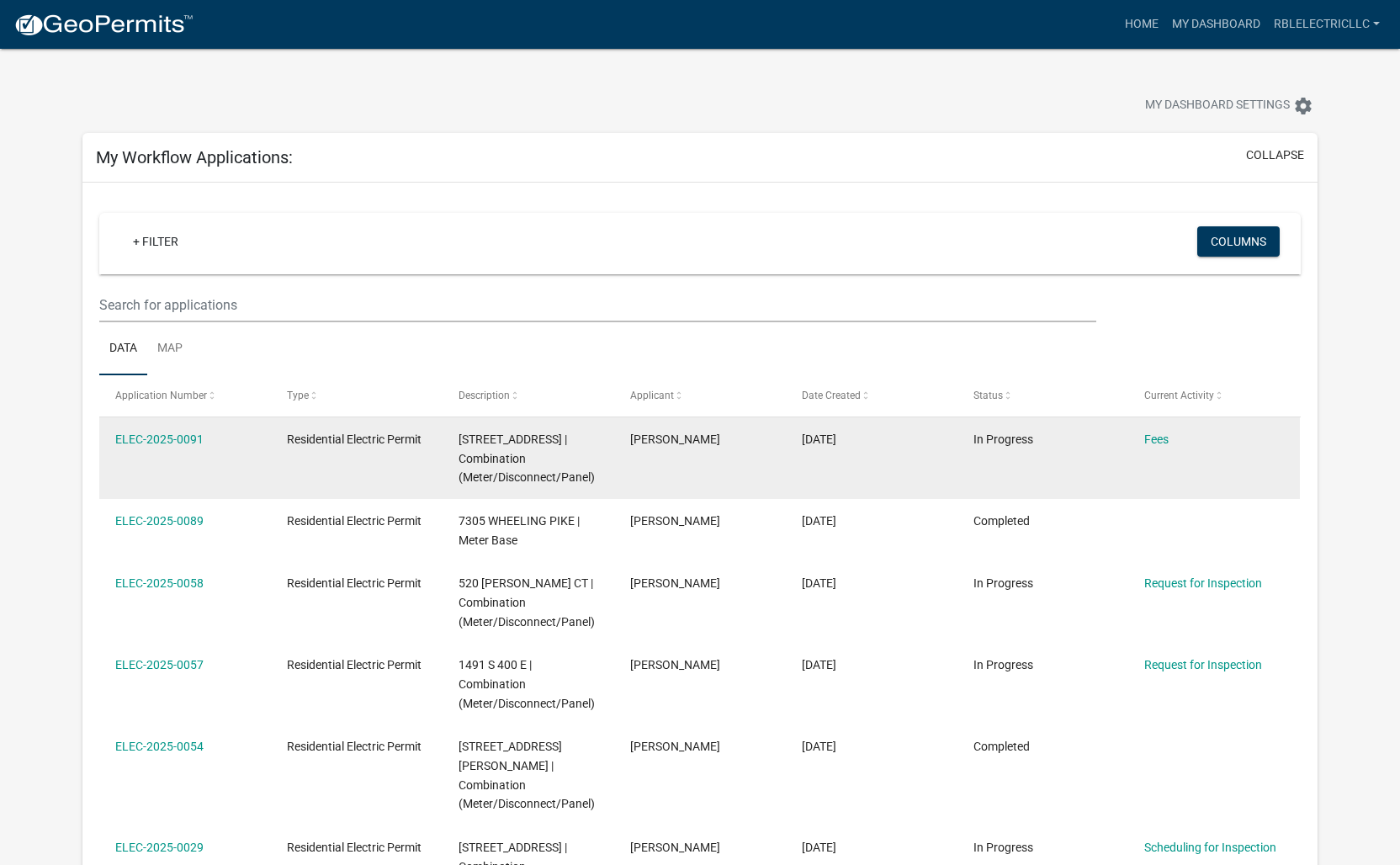
click at [652, 457] on datatable-body-cell "[PERSON_NAME]" at bounding box center [700, 459] width 172 height 82
click at [619, 466] on datatable-body-cell "[PERSON_NAME]" at bounding box center [700, 459] width 172 height 82
click at [619, 467] on datatable-body-cell "[PERSON_NAME]" at bounding box center [700, 459] width 172 height 82
click at [1159, 439] on link "Fees" at bounding box center [1157, 439] width 24 height 14
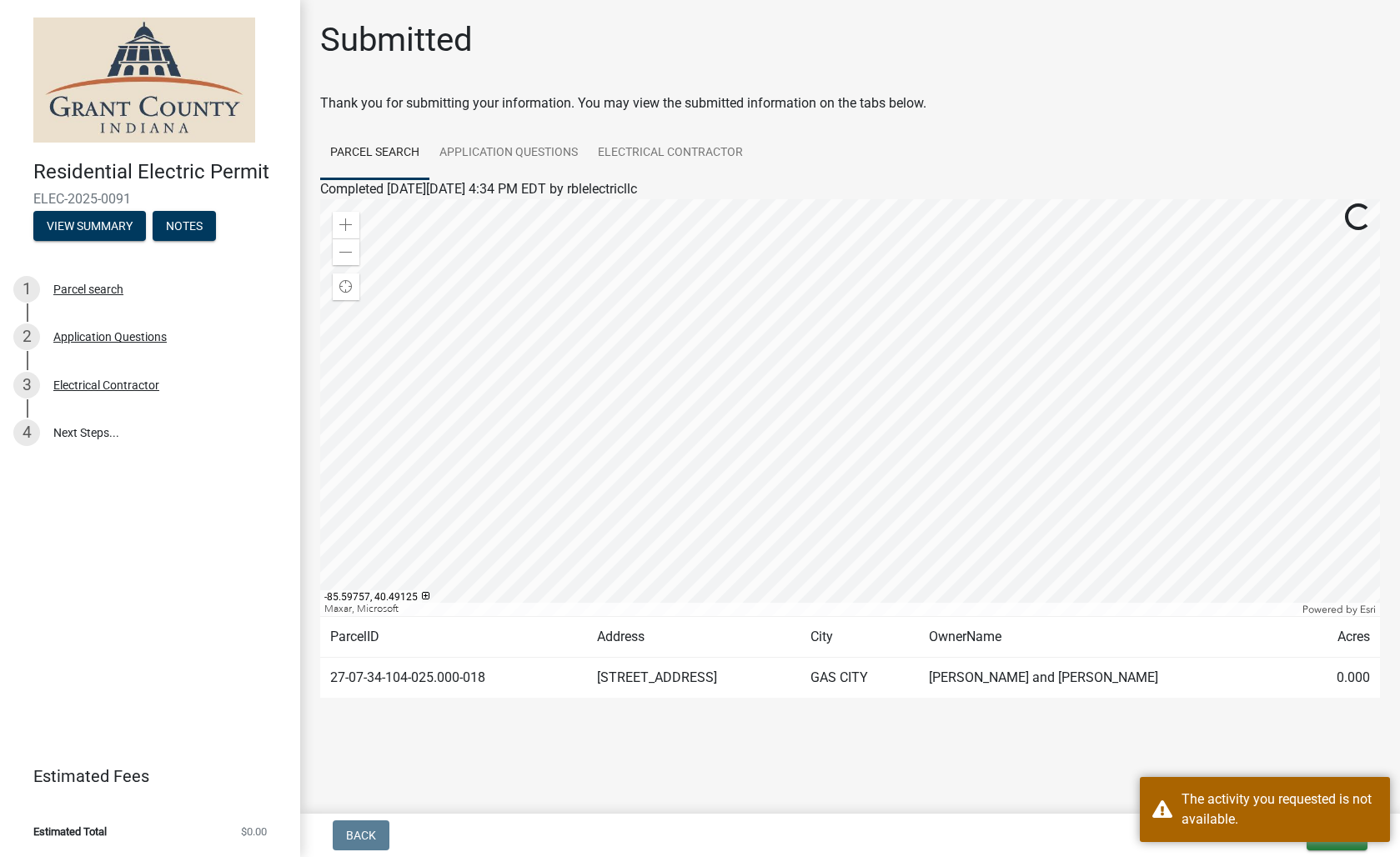
click at [685, 761] on main "Submitted Thank you for submitting your information. You may view the submitted…" at bounding box center [850, 404] width 1100 height 807
